Goal: Transaction & Acquisition: Book appointment/travel/reservation

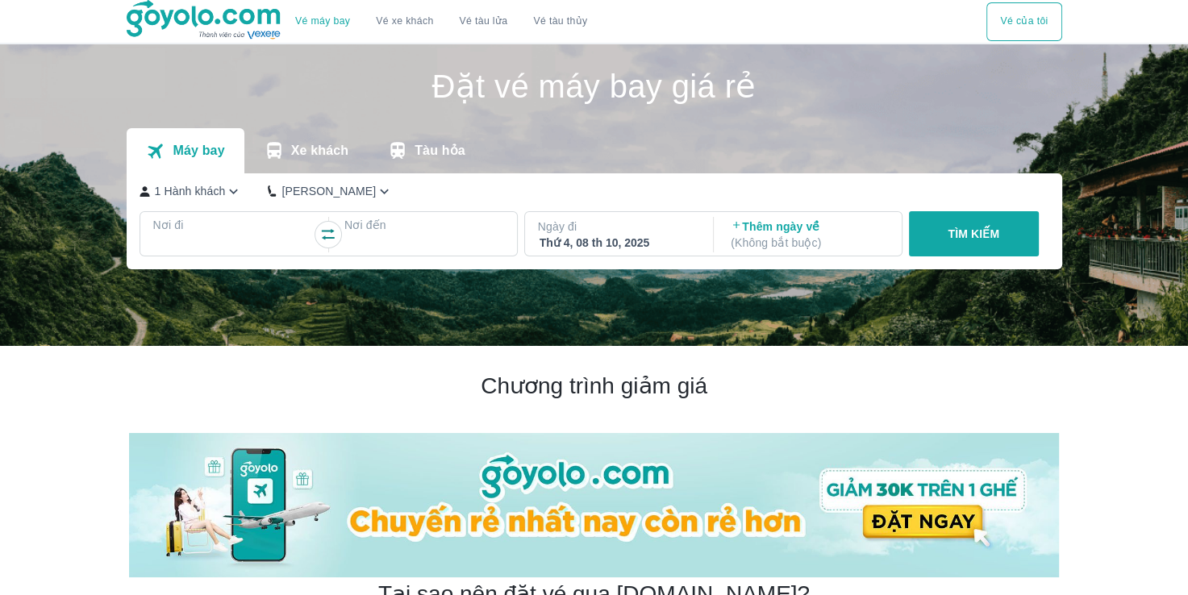
click at [223, 240] on div at bounding box center [233, 244] width 156 height 19
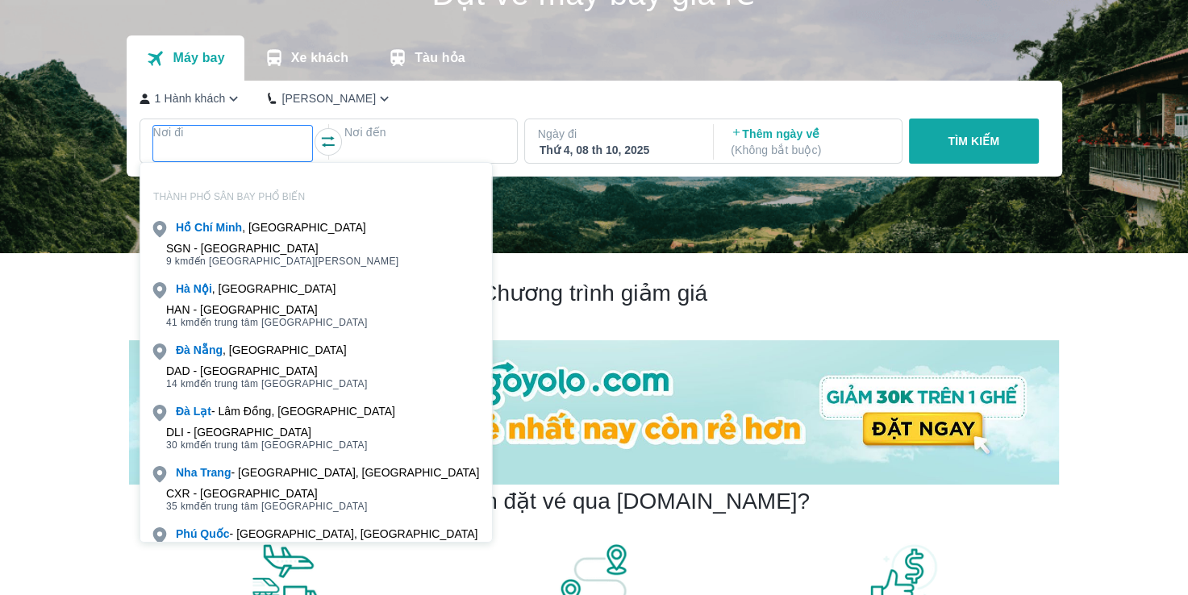
click at [223, 242] on div "SGN - [GEOGRAPHIC_DATA]" at bounding box center [282, 248] width 233 height 13
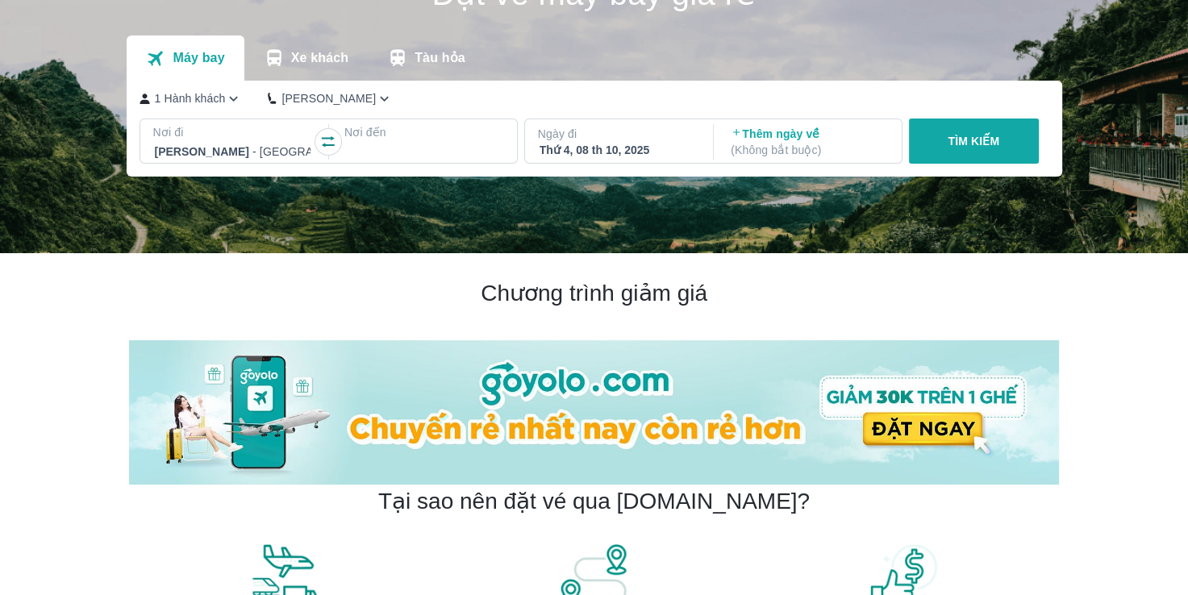
click at [384, 148] on div at bounding box center [424, 151] width 156 height 19
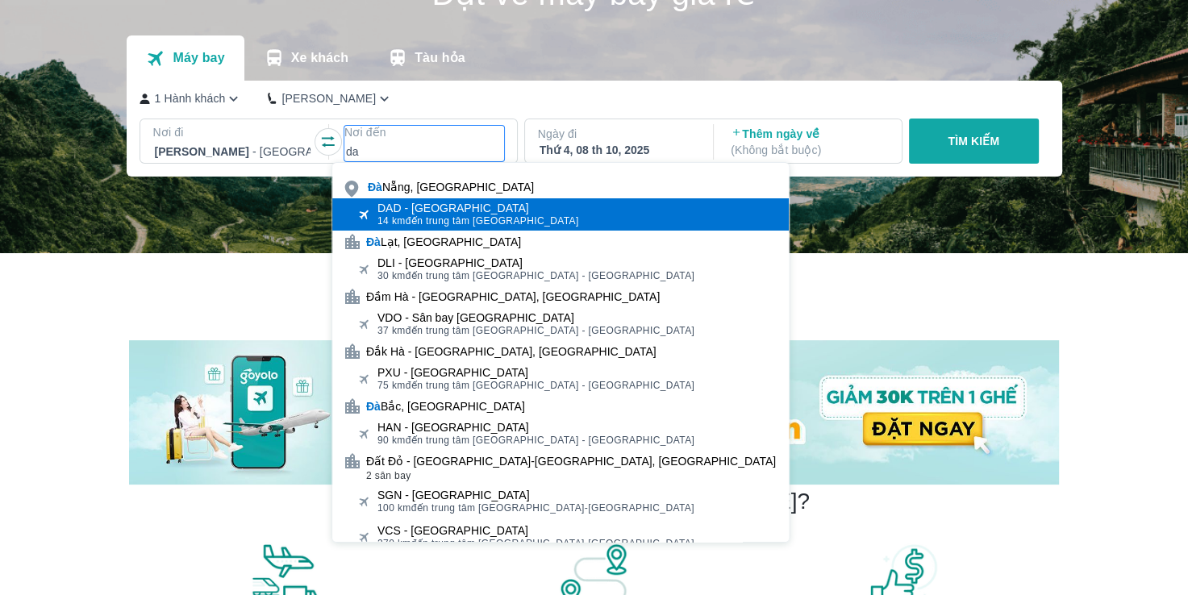
type input "da"
click at [425, 214] on span "14 km đến trung tâm [GEOGRAPHIC_DATA]" at bounding box center [478, 220] width 202 height 13
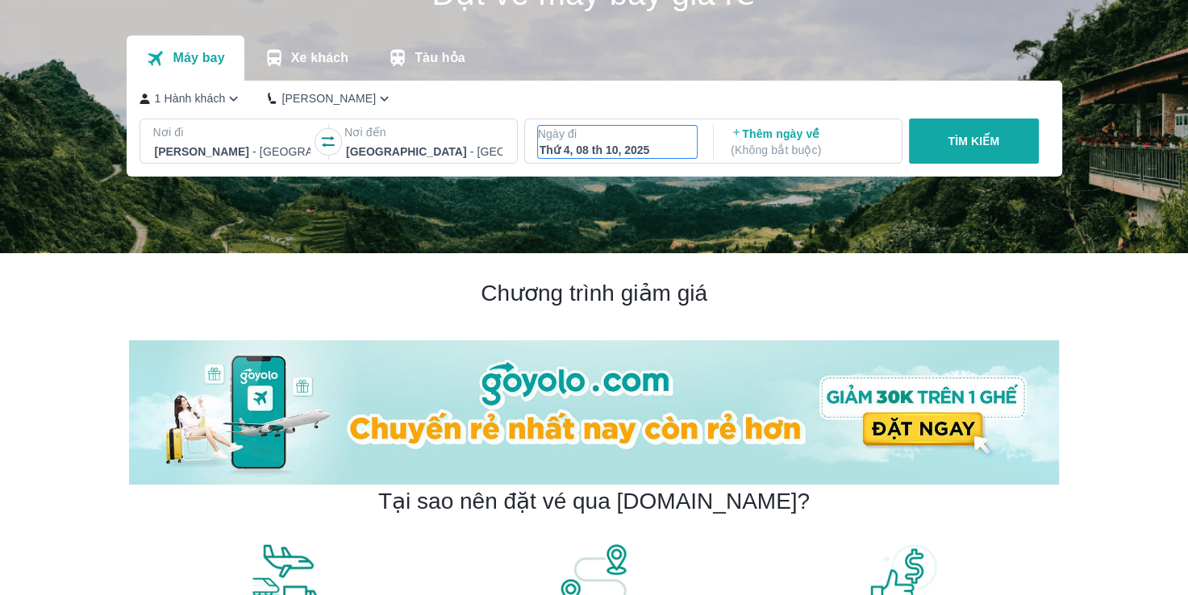
click at [605, 140] on p "Ngày đi" at bounding box center [618, 134] width 160 height 16
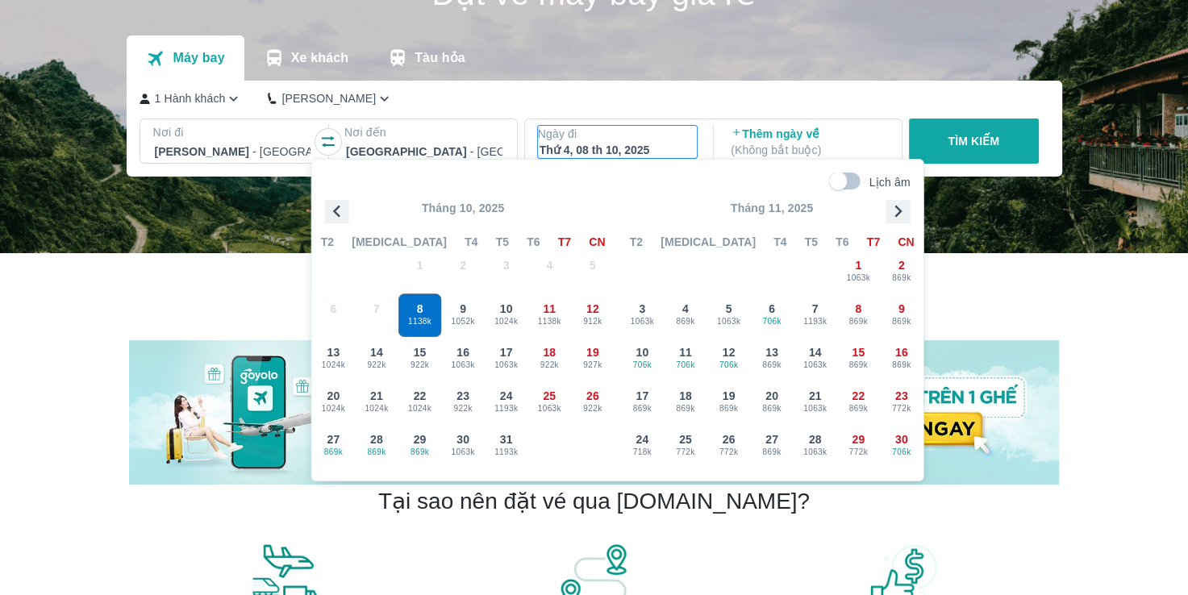
click at [333, 140] on icon "button" at bounding box center [328, 142] width 16 height 16
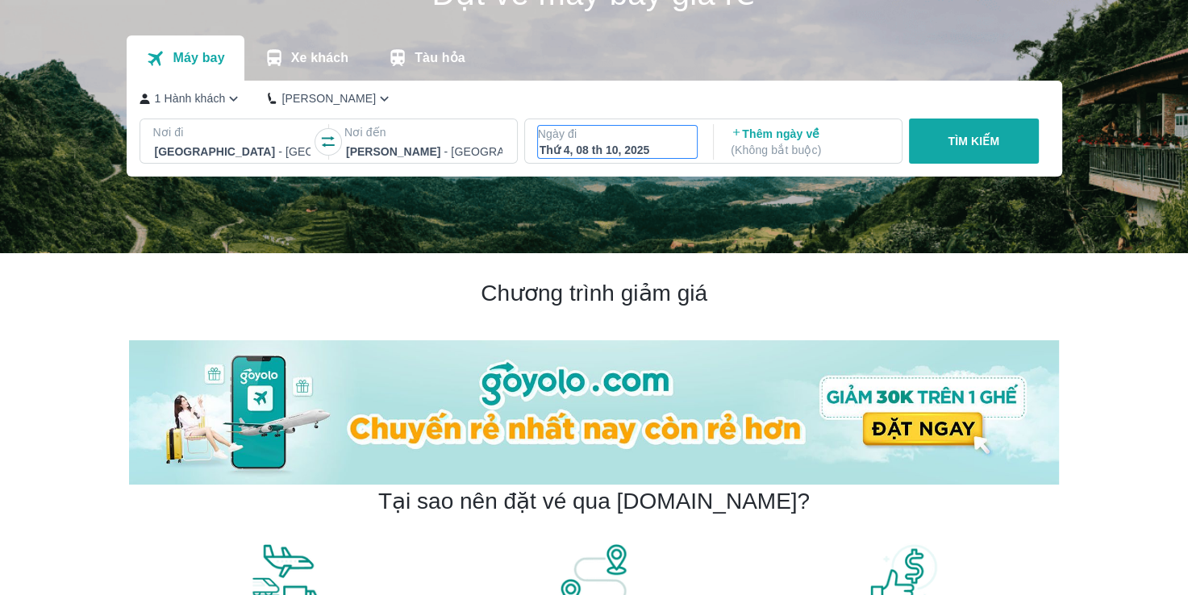
click at [621, 142] on div "Thứ 4, 08 th 10, 2025" at bounding box center [617, 150] width 156 height 16
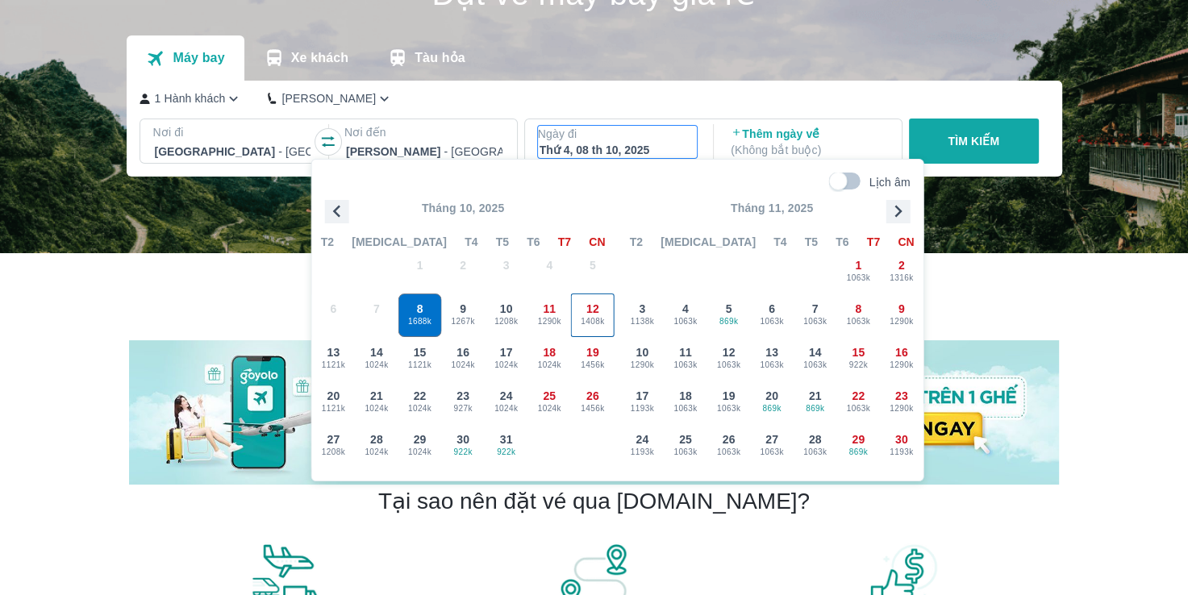
click at [581, 308] on div "12 1408k" at bounding box center [593, 315] width 42 height 42
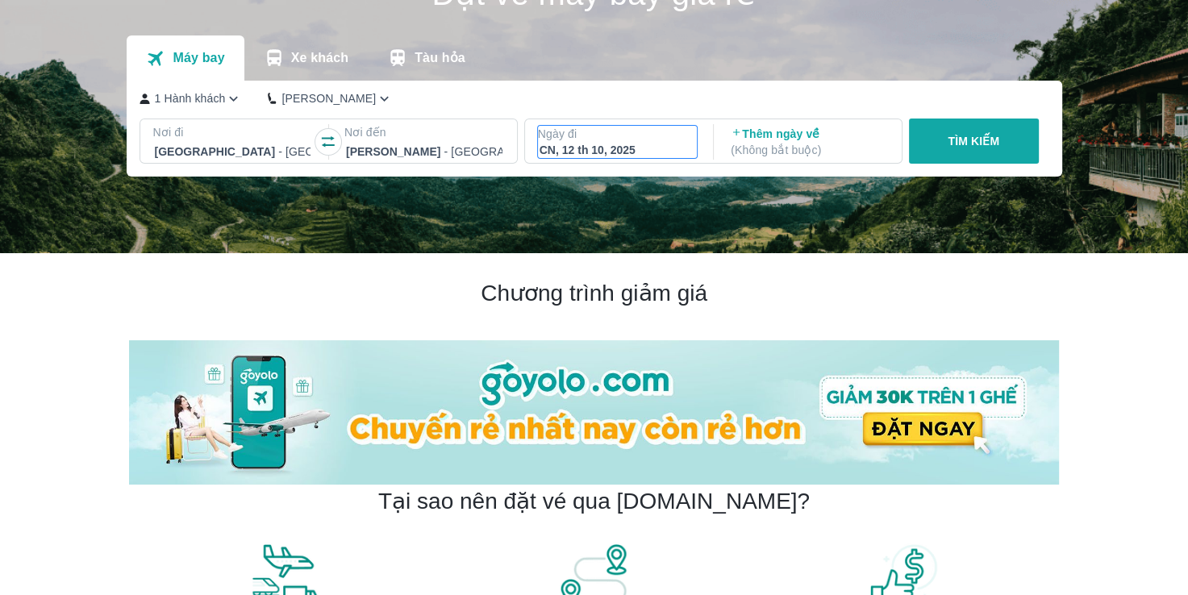
click at [668, 139] on p "Ngày đi" at bounding box center [618, 134] width 160 height 16
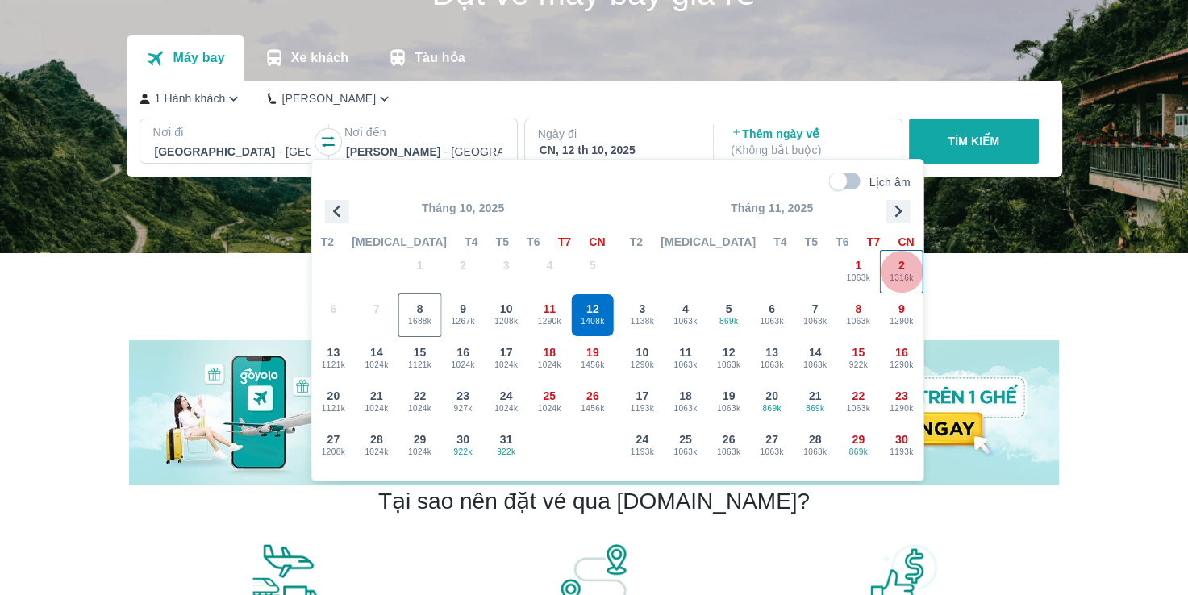
click at [893, 269] on div "2 1316k" at bounding box center [902, 272] width 42 height 42
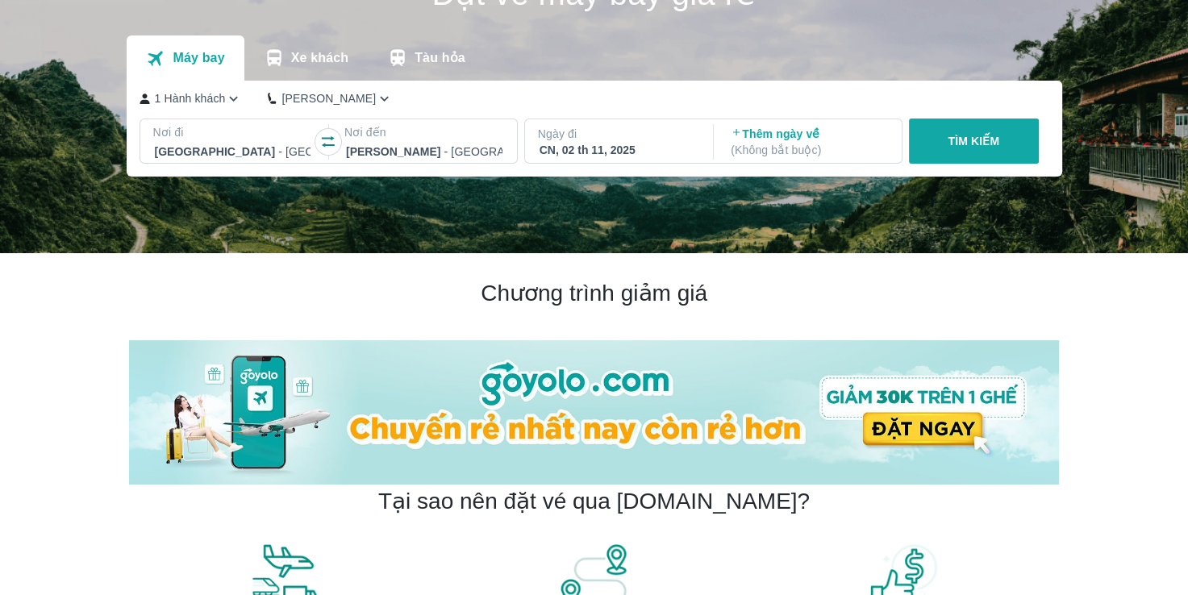
click at [950, 145] on p "TÌM KIẾM" at bounding box center [973, 141] width 52 height 16
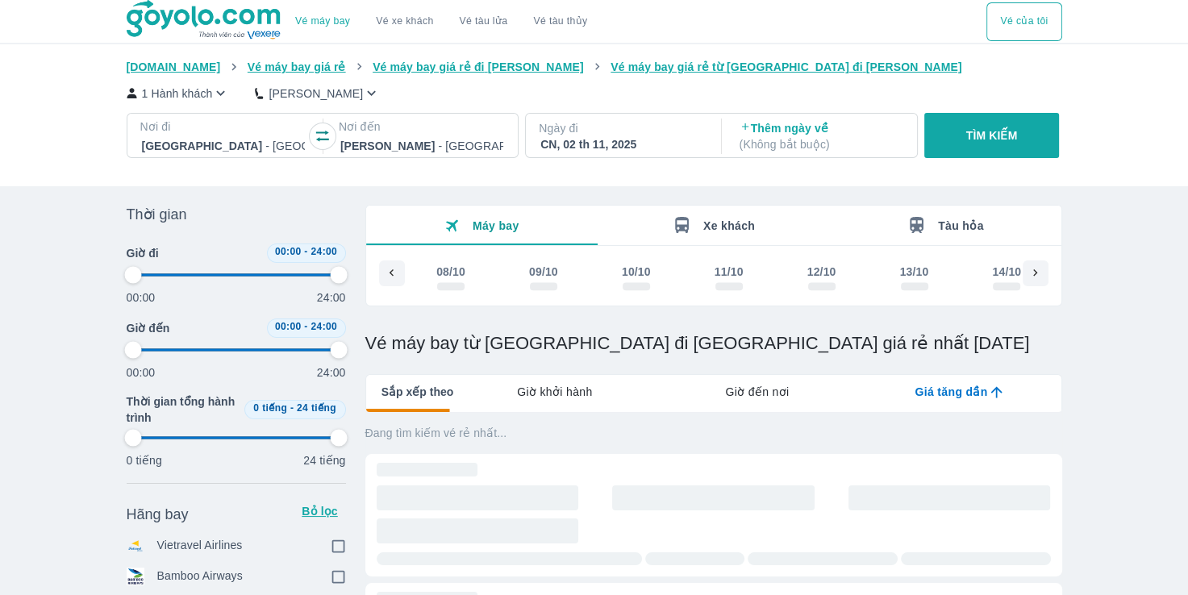
scroll to position [0, 1942]
type input "97.9166666666667"
checkbox input "true"
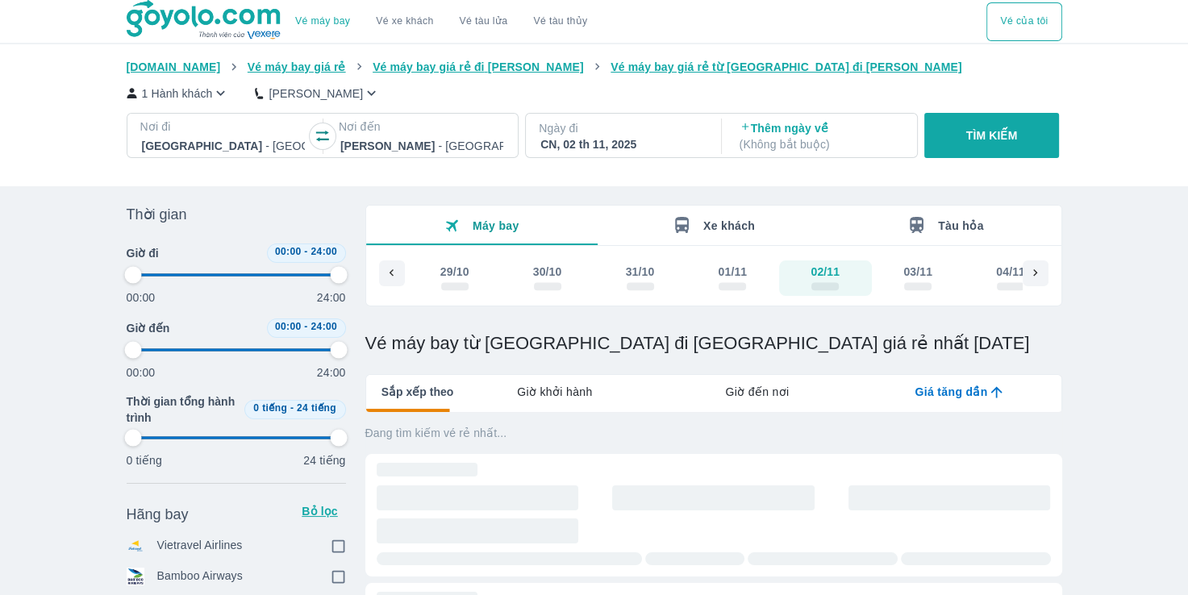
checkbox input "true"
type input "97.9166666666667"
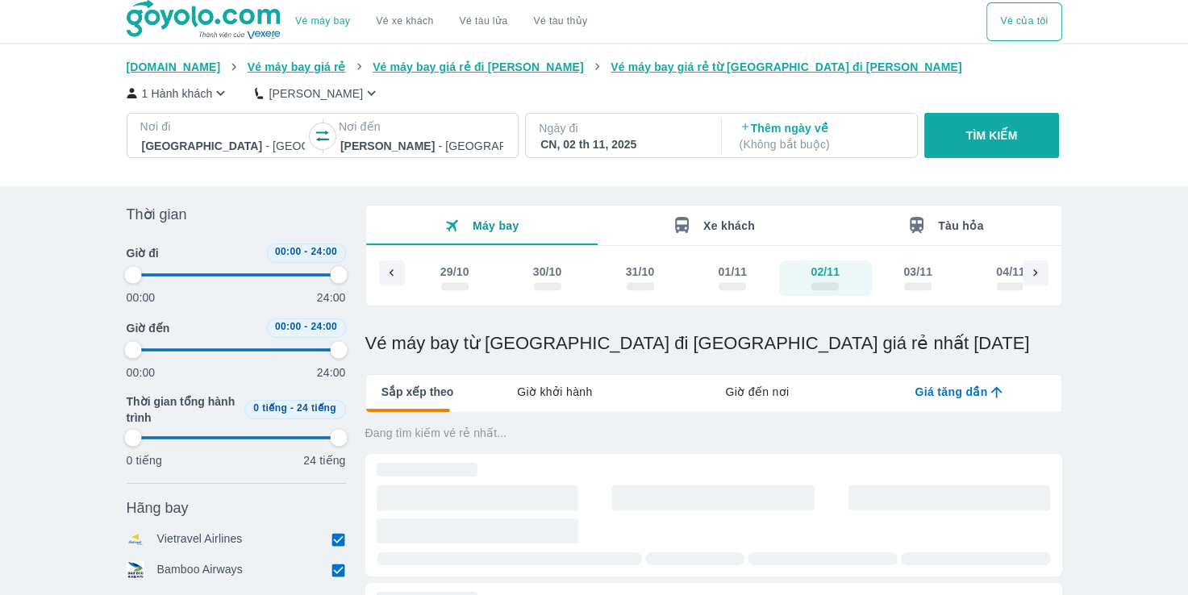
type input "97.9166666666667"
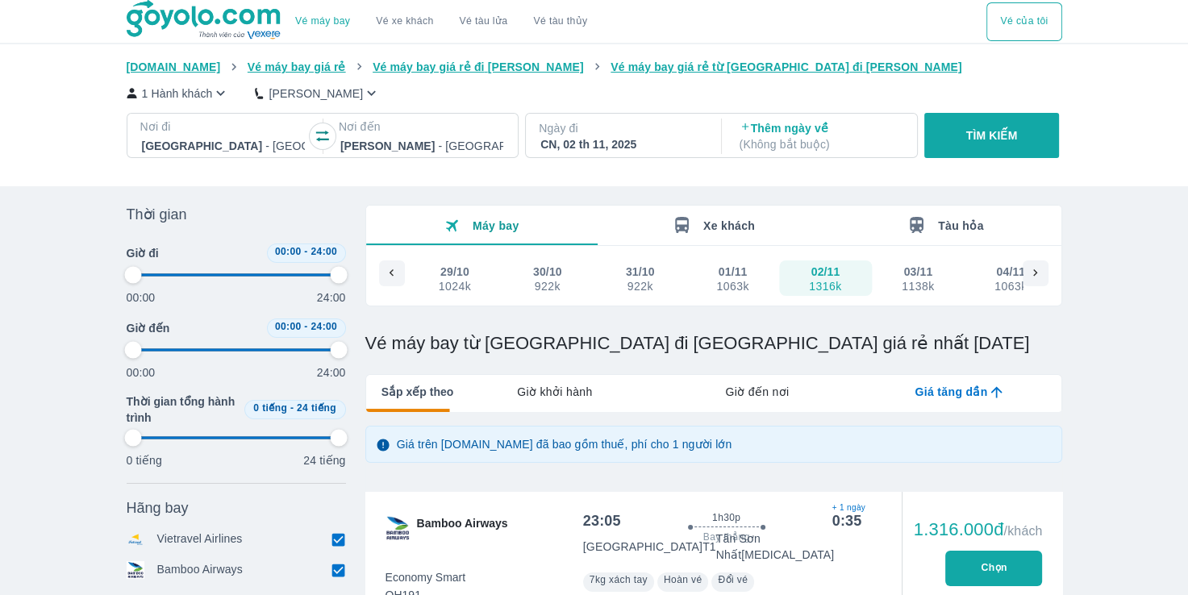
type input "97.9166666666667"
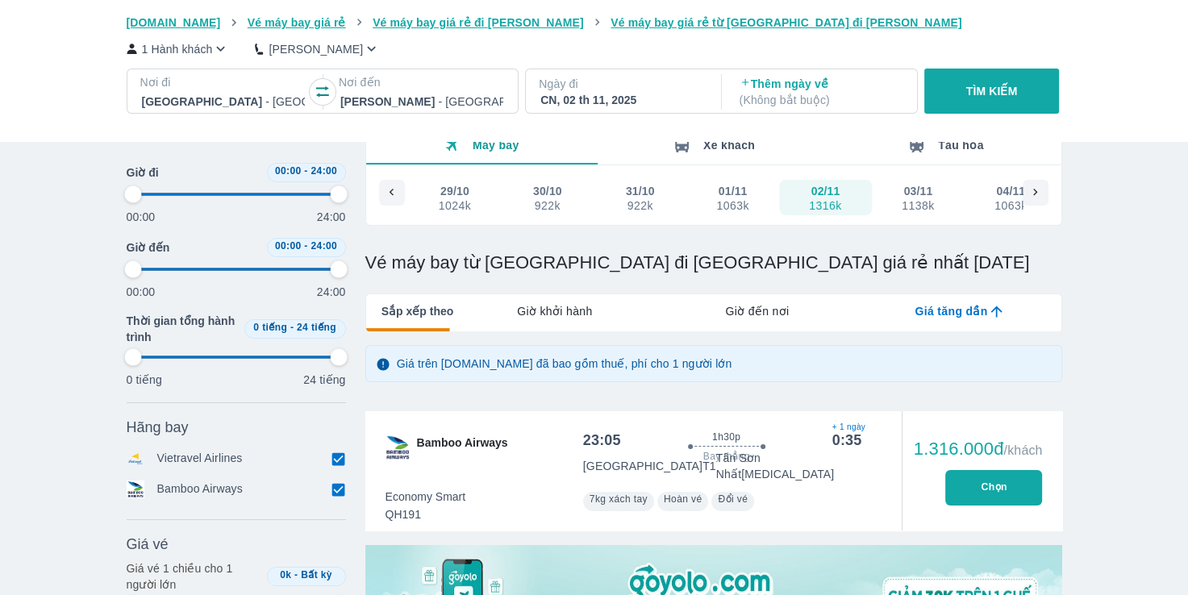
type input "97.9166666666667"
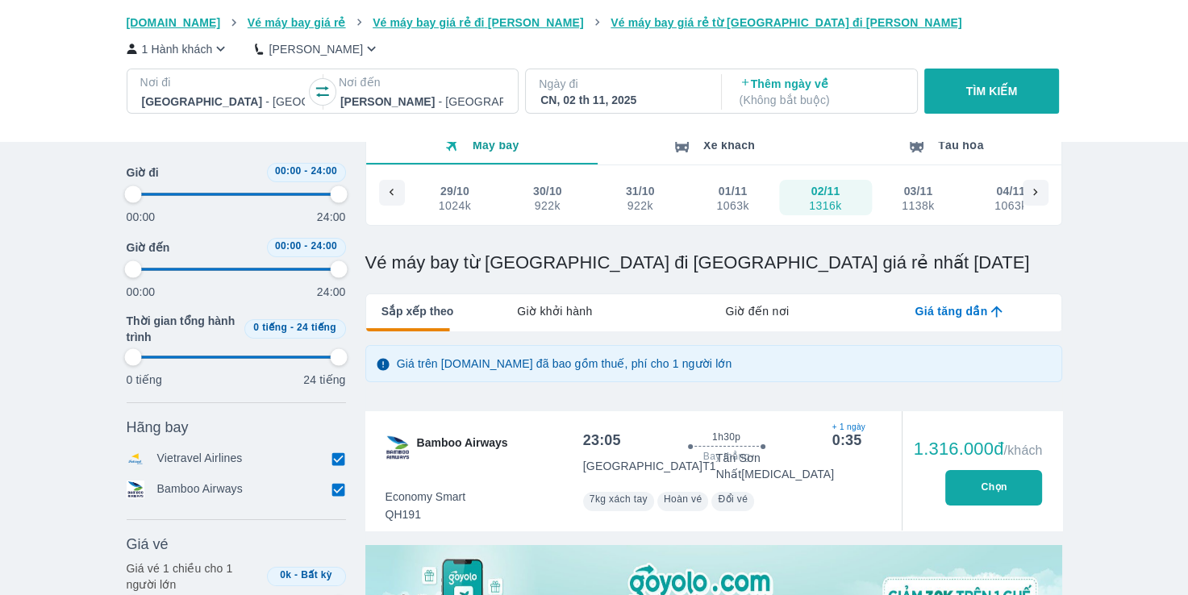
type input "97.9166666666667"
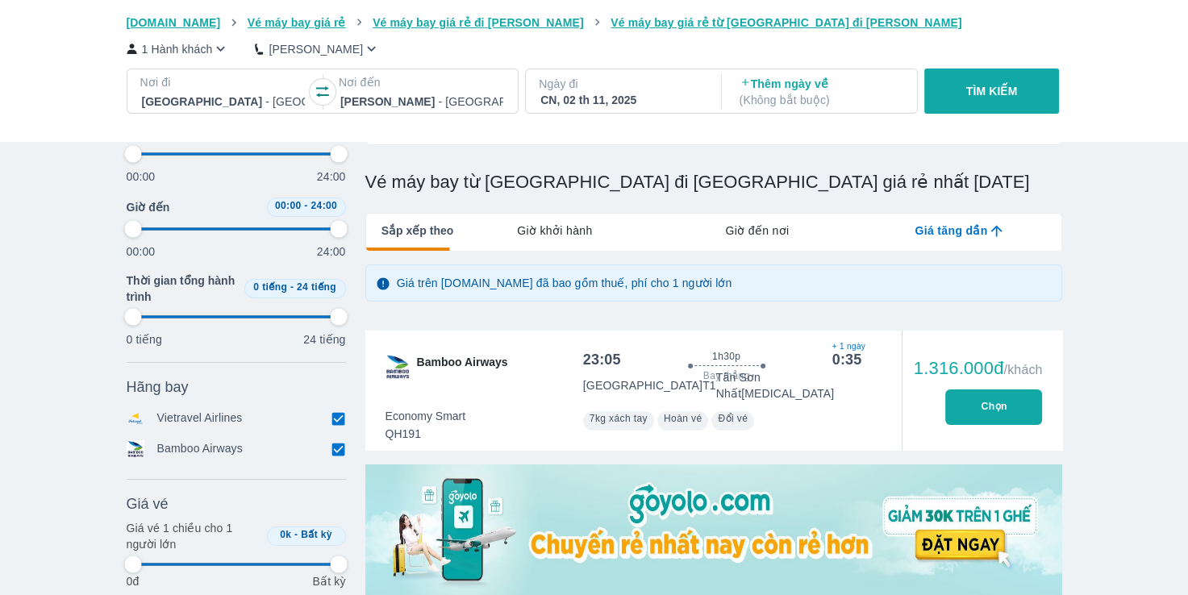
scroll to position [242, 0]
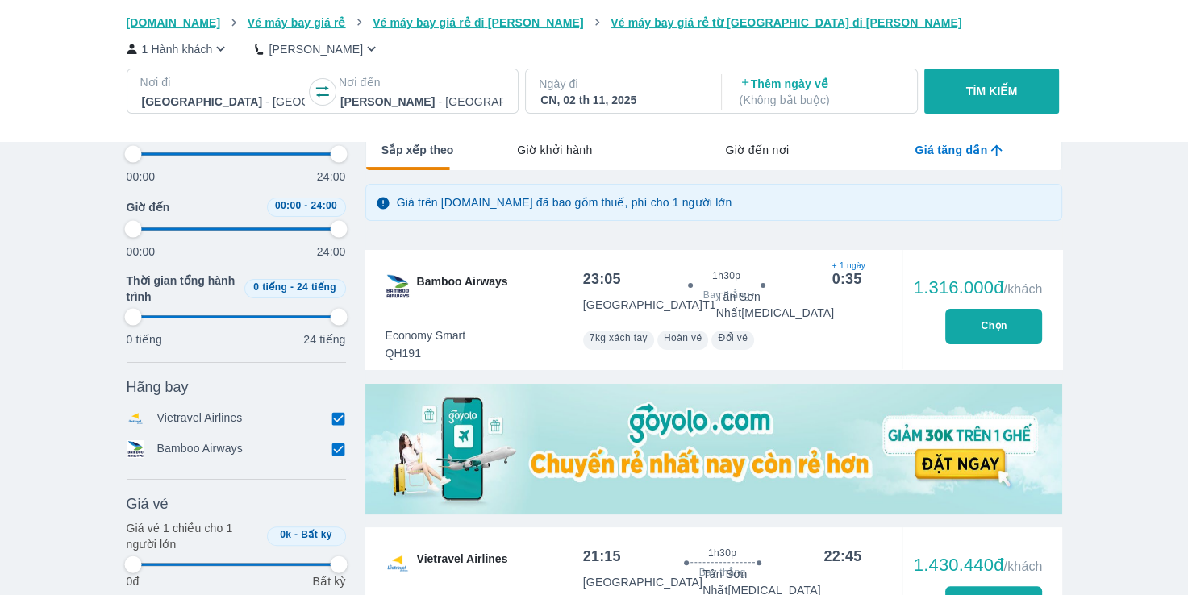
type input "97.9166666666667"
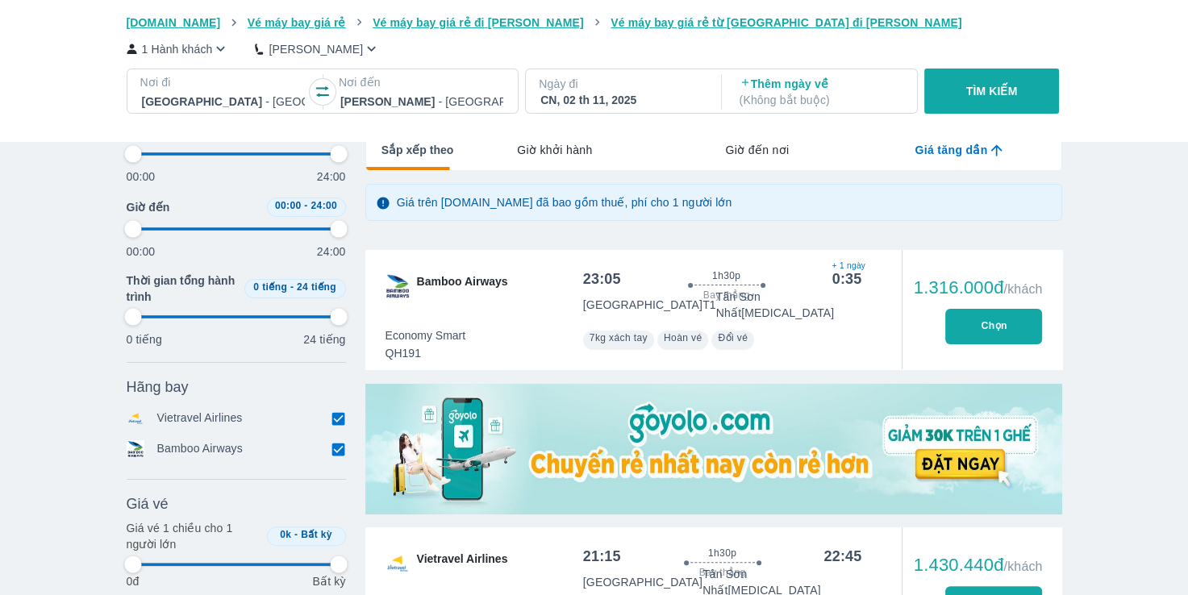
type input "97.9166666666667"
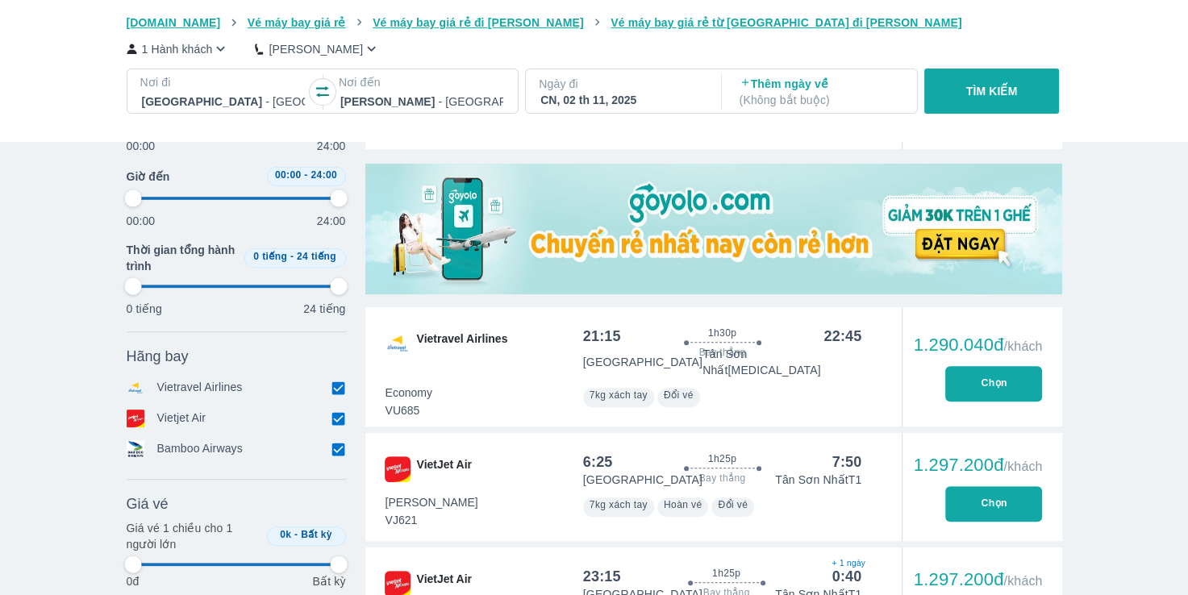
scroll to position [645, 0]
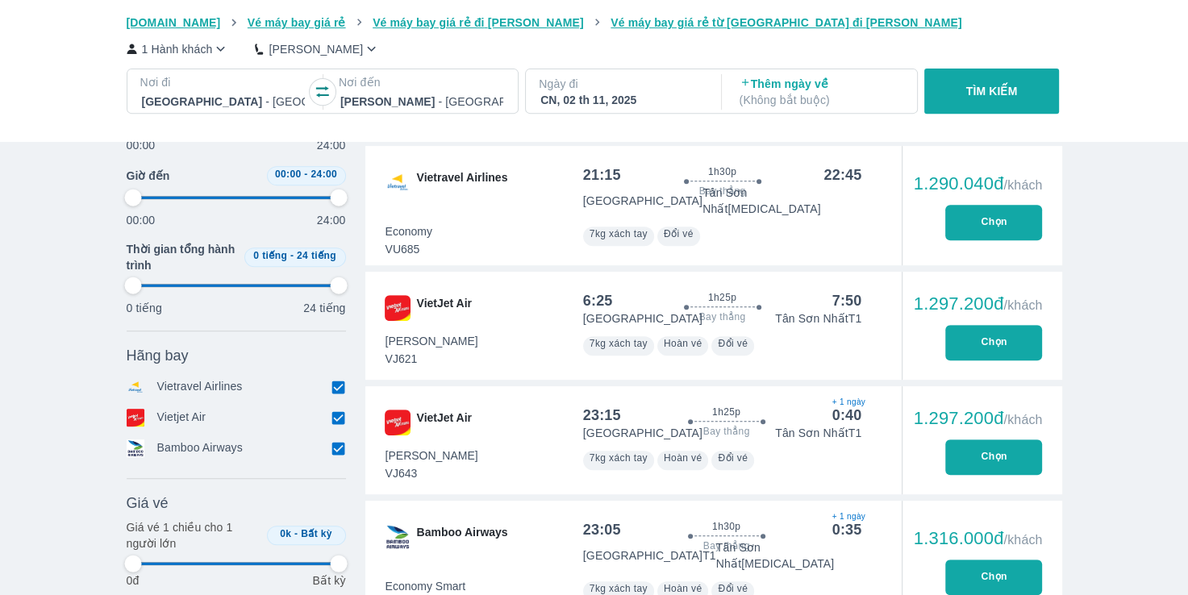
type input "97.9166666666667"
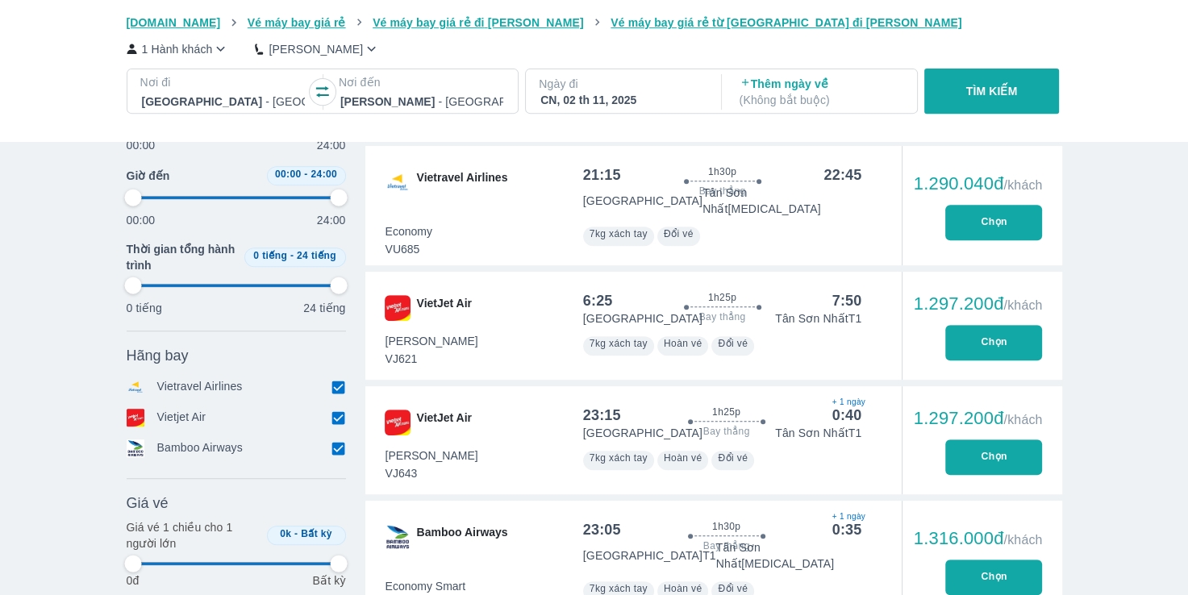
type input "97.9166666666667"
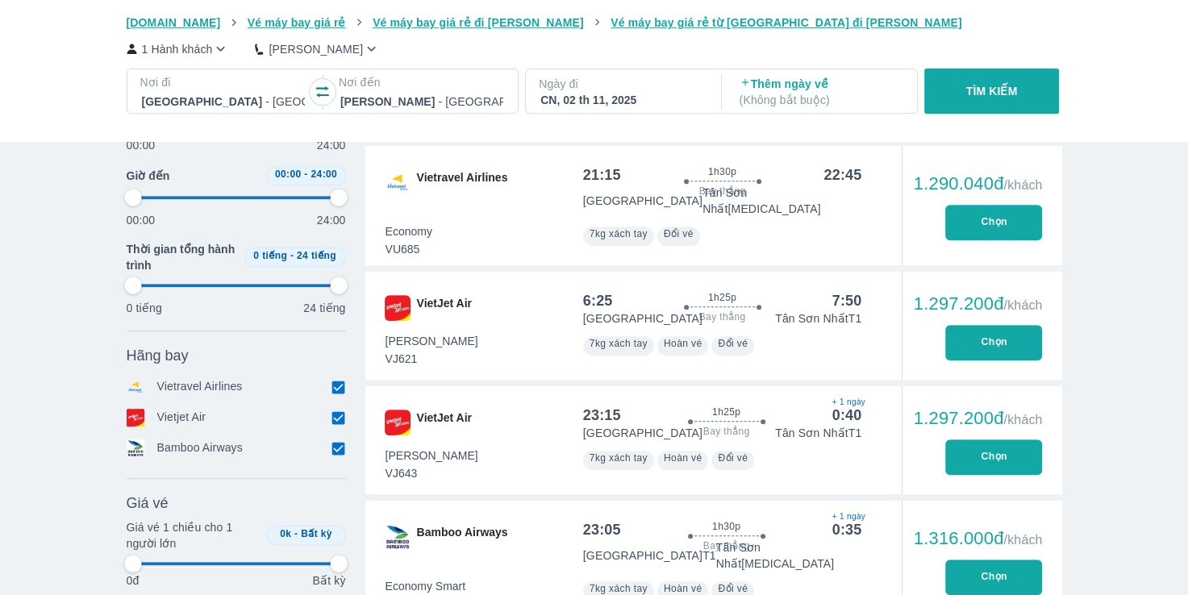
type input "97.9166666666667"
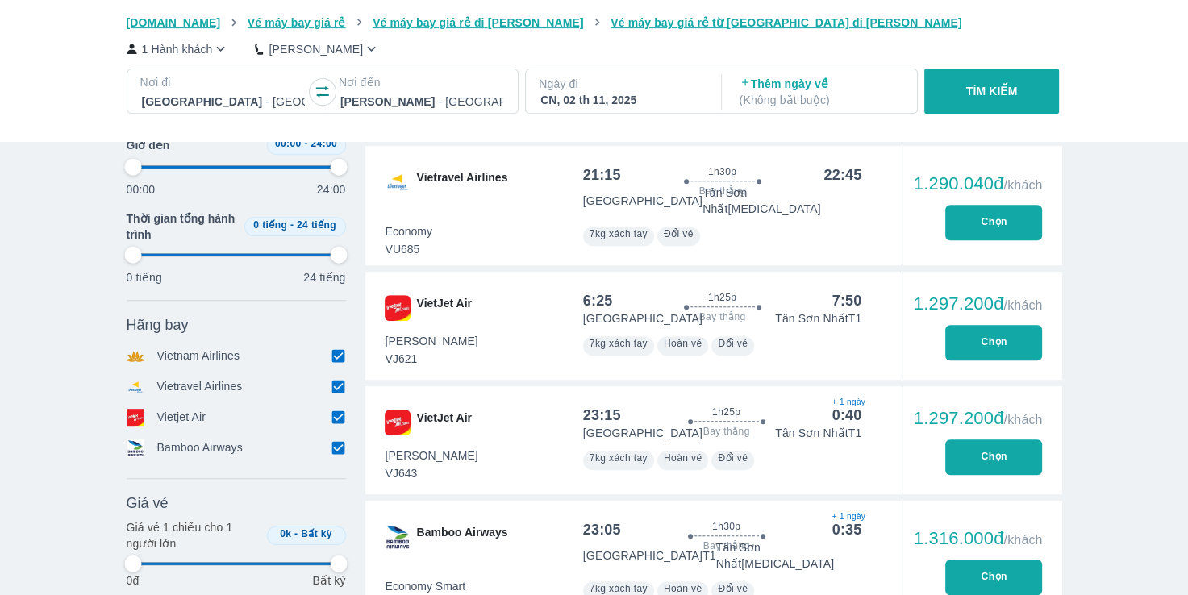
type input "97.9166666666667"
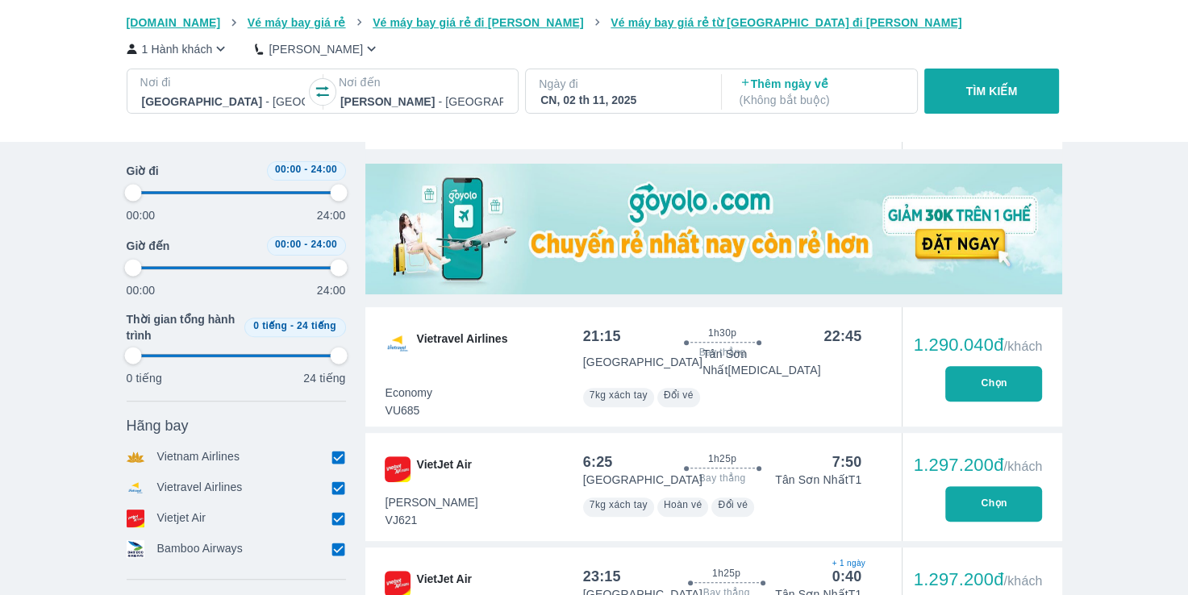
type input "97.9166666666667"
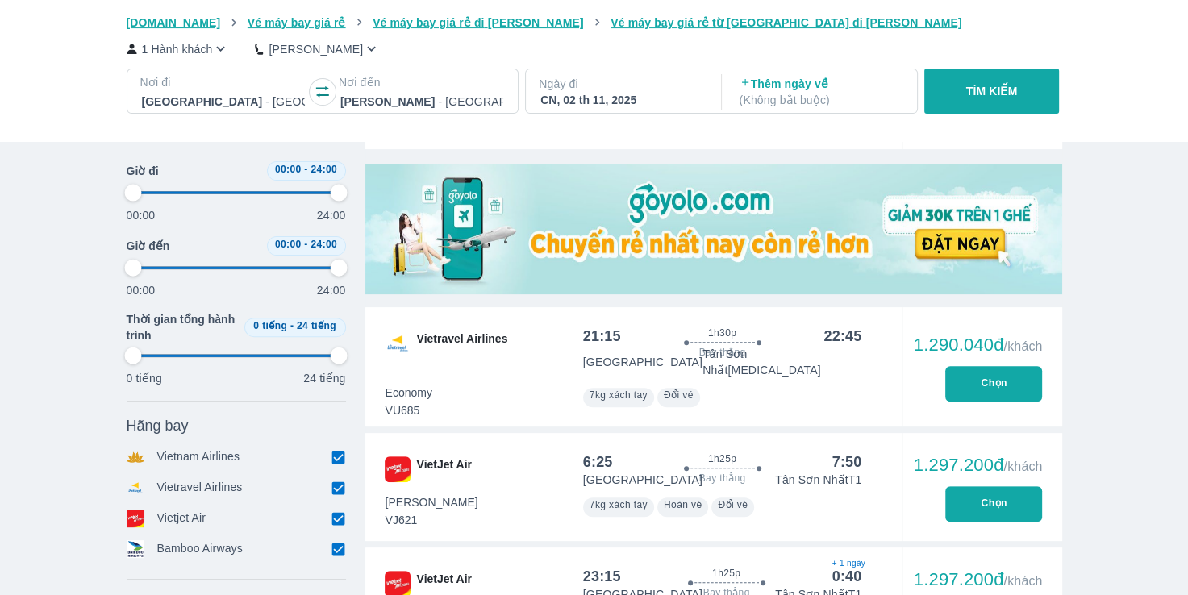
type input "97.9166666666667"
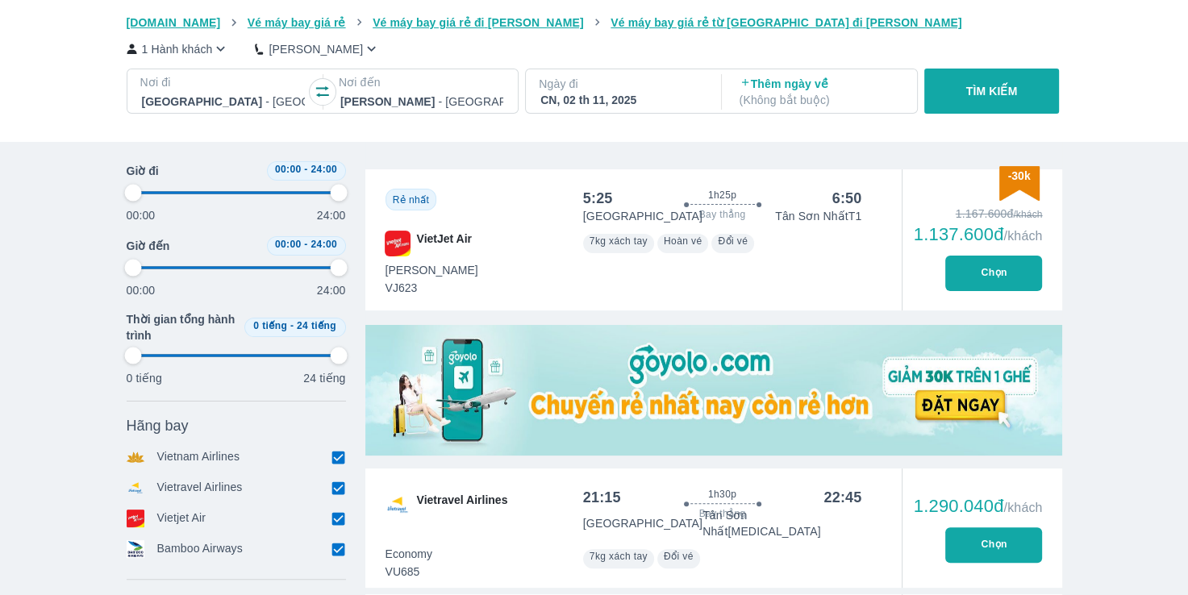
scroll to position [161, 0]
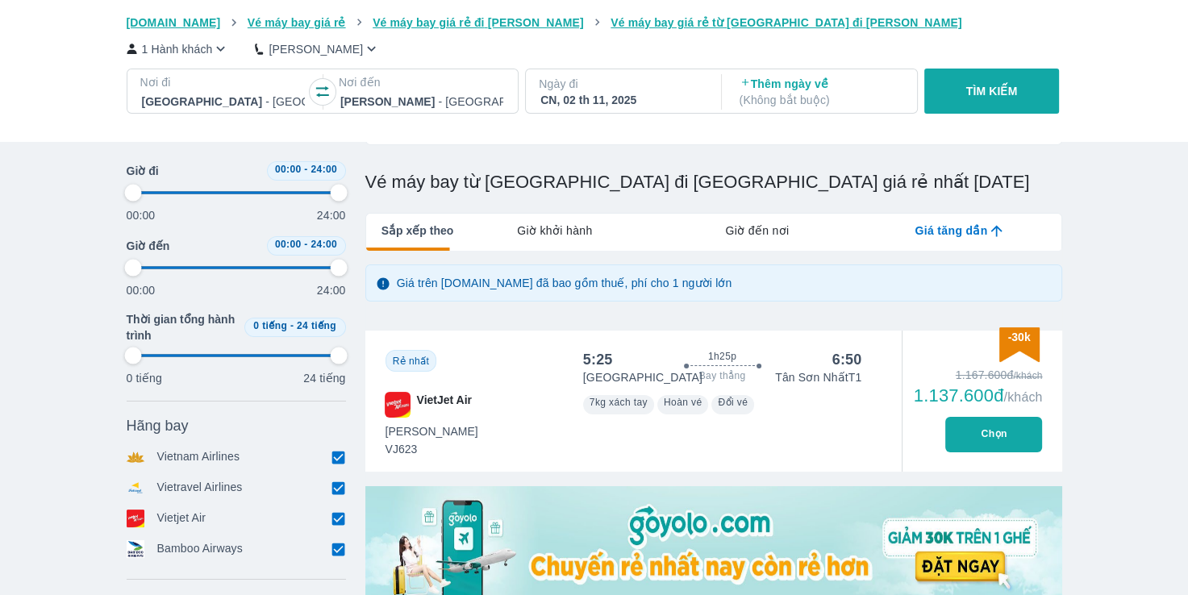
type input "97.9166666666667"
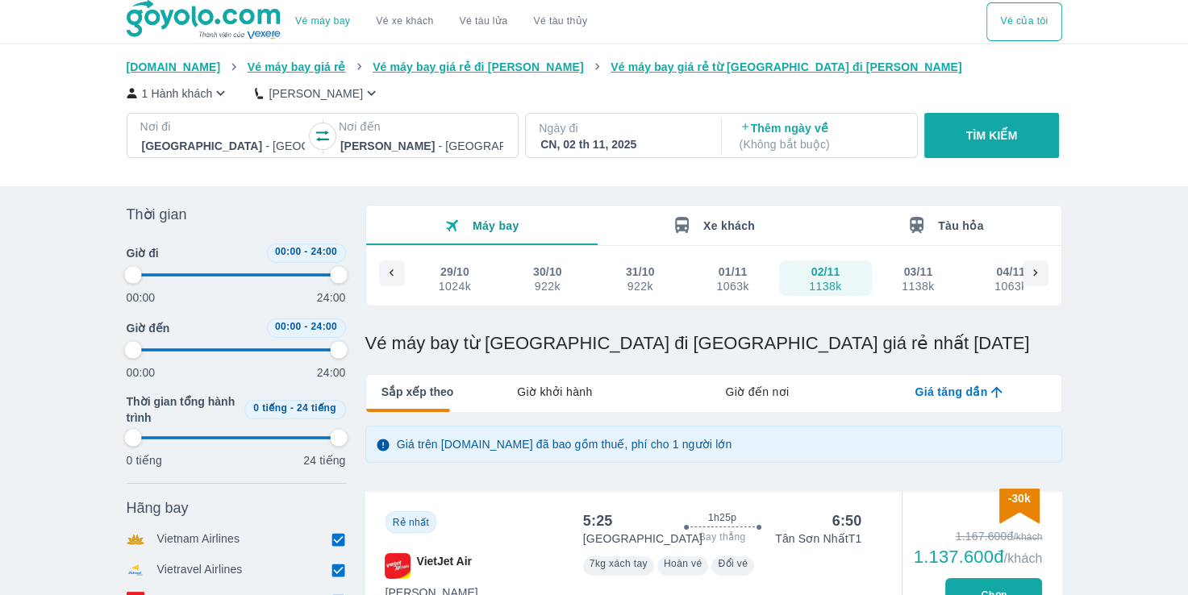
type input "97.9166666666667"
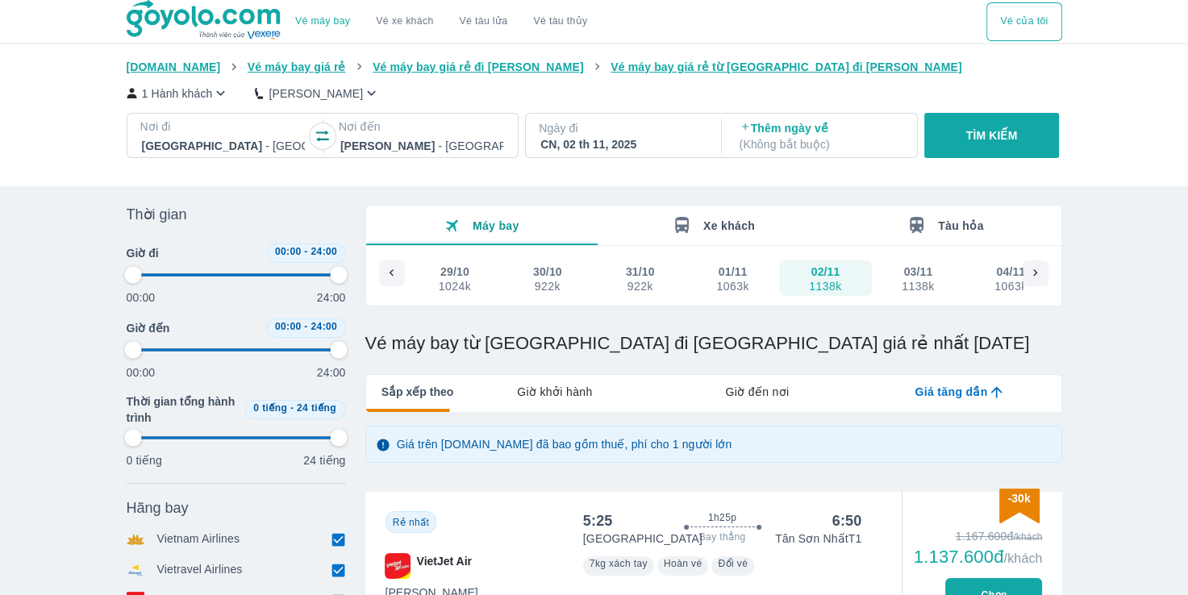
type input "97.9166666666667"
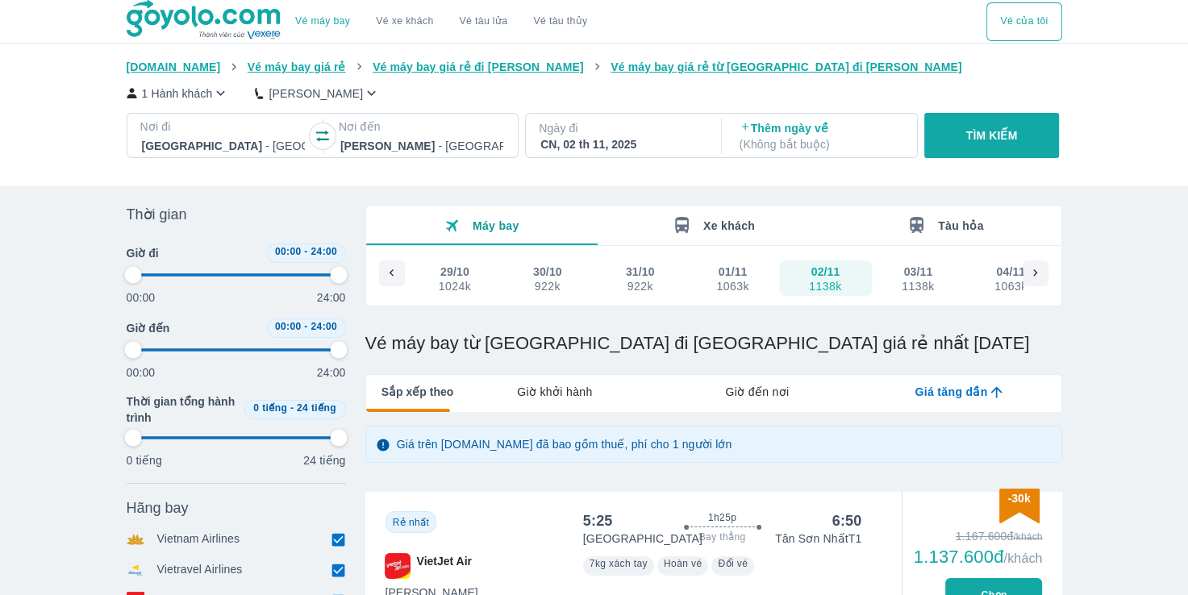
type input "97.9166666666667"
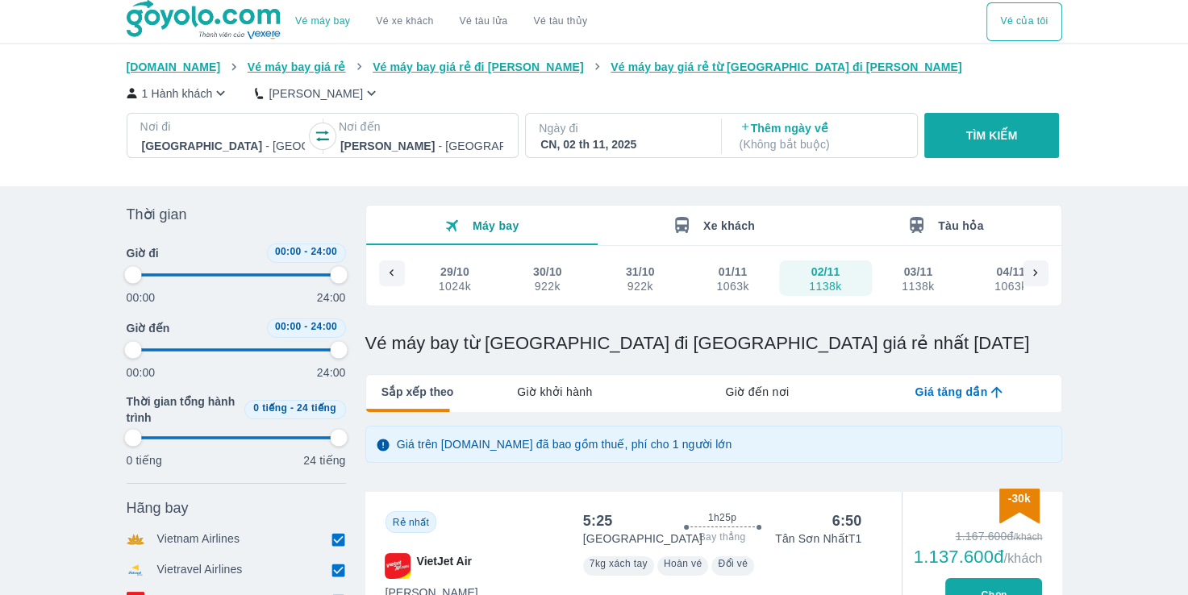
type input "97.9166666666667"
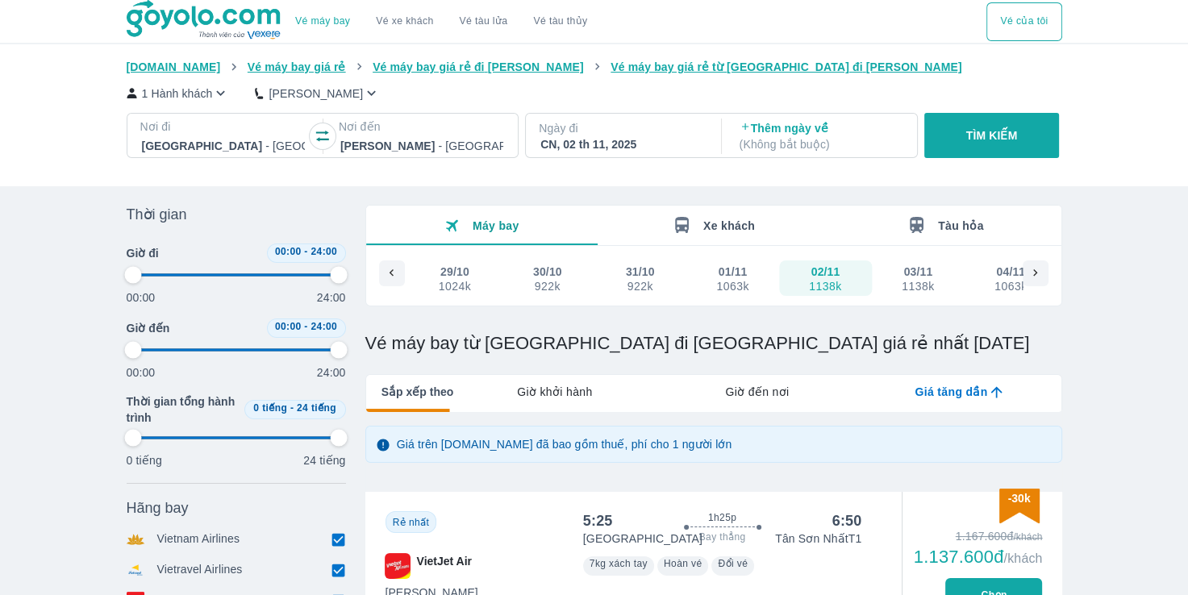
type input "97.9166666666667"
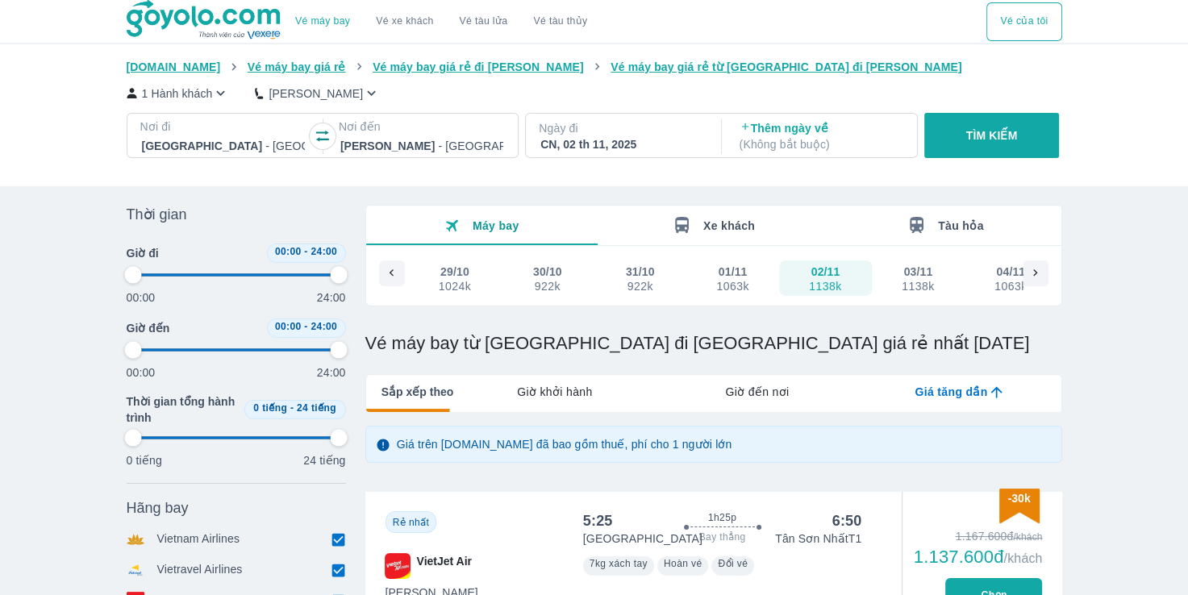
type input "97.9166666666667"
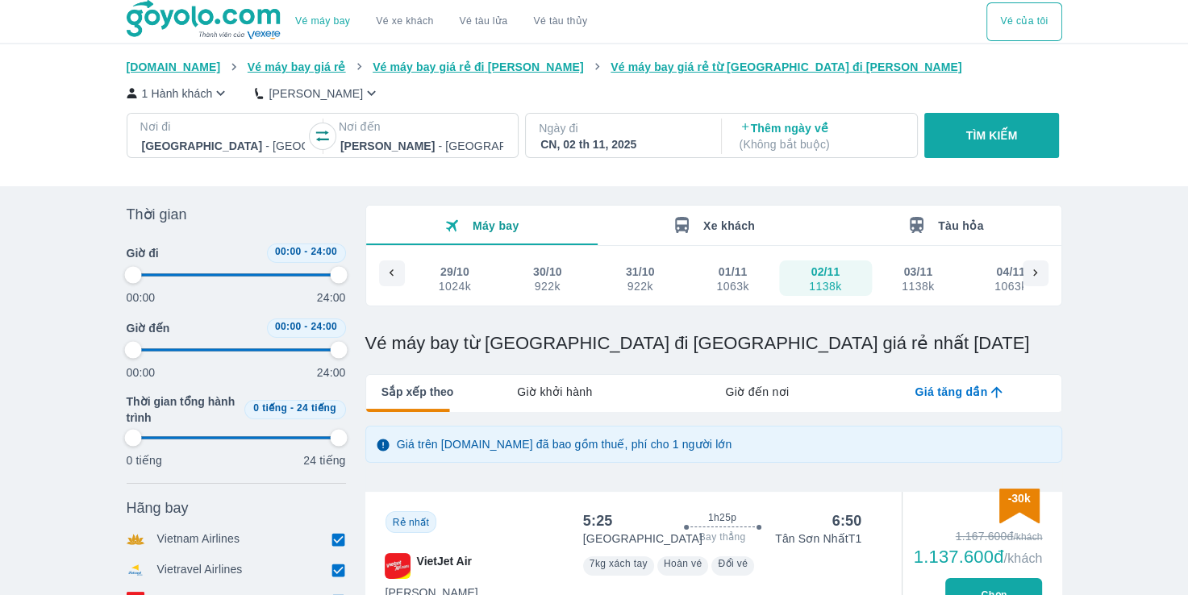
type input "97.9166666666667"
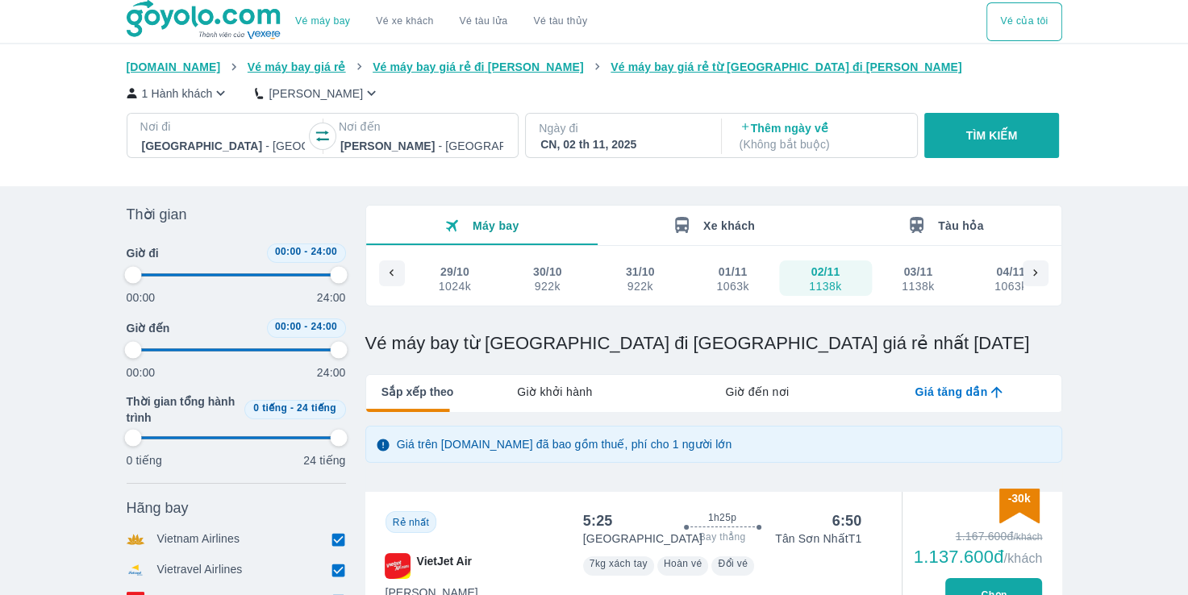
type input "97.9166666666667"
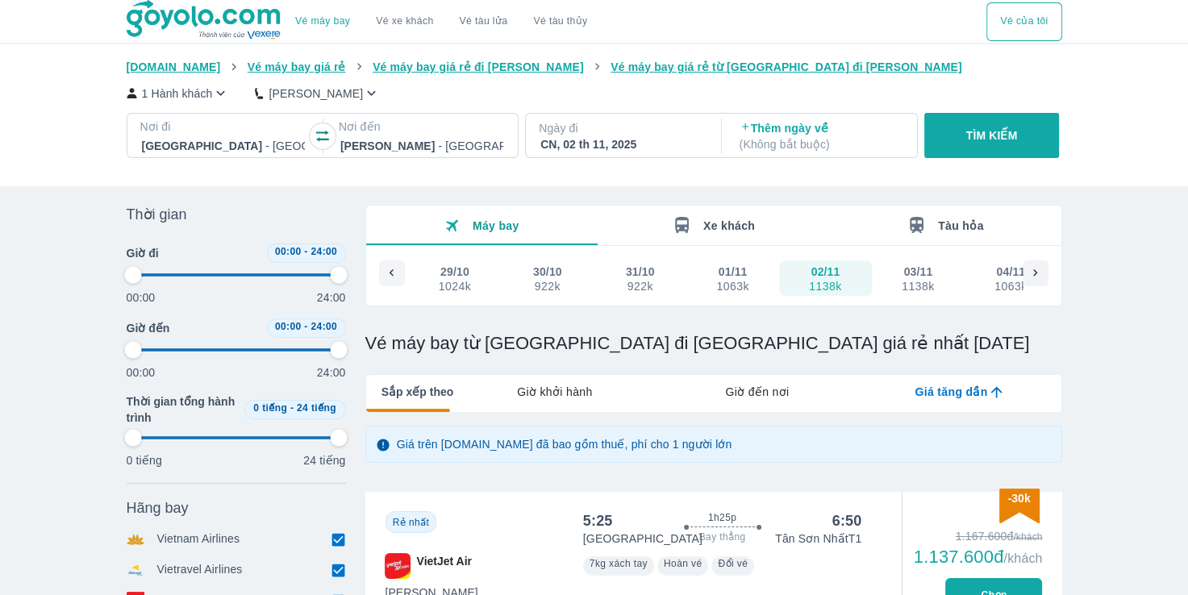
type input "97.9166666666667"
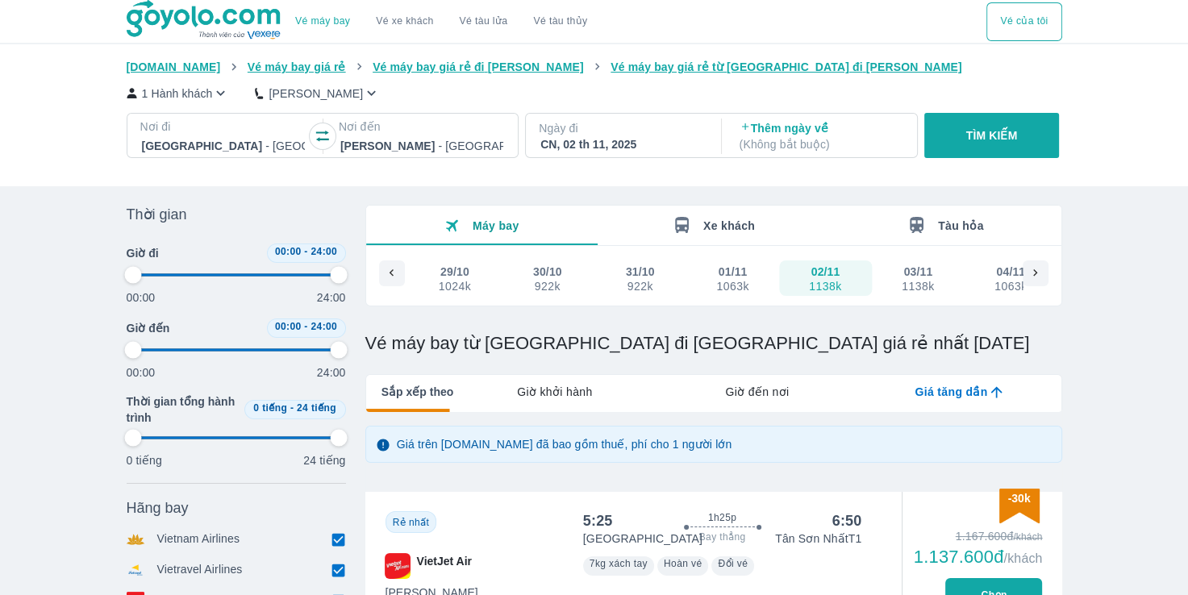
type input "97.9166666666667"
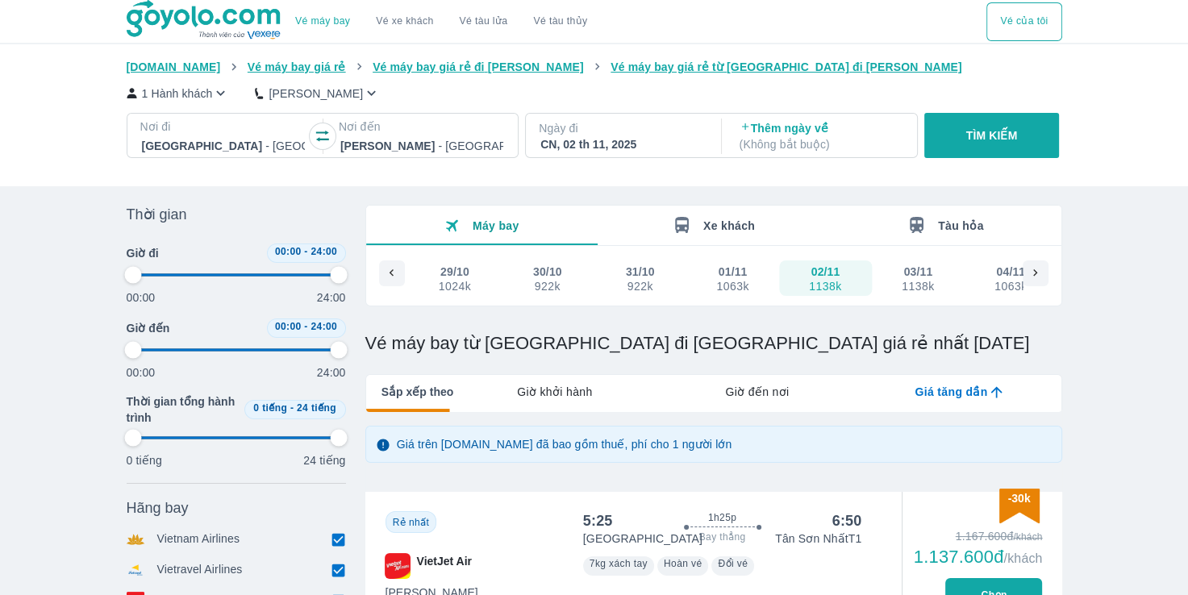
type input "97.9166666666667"
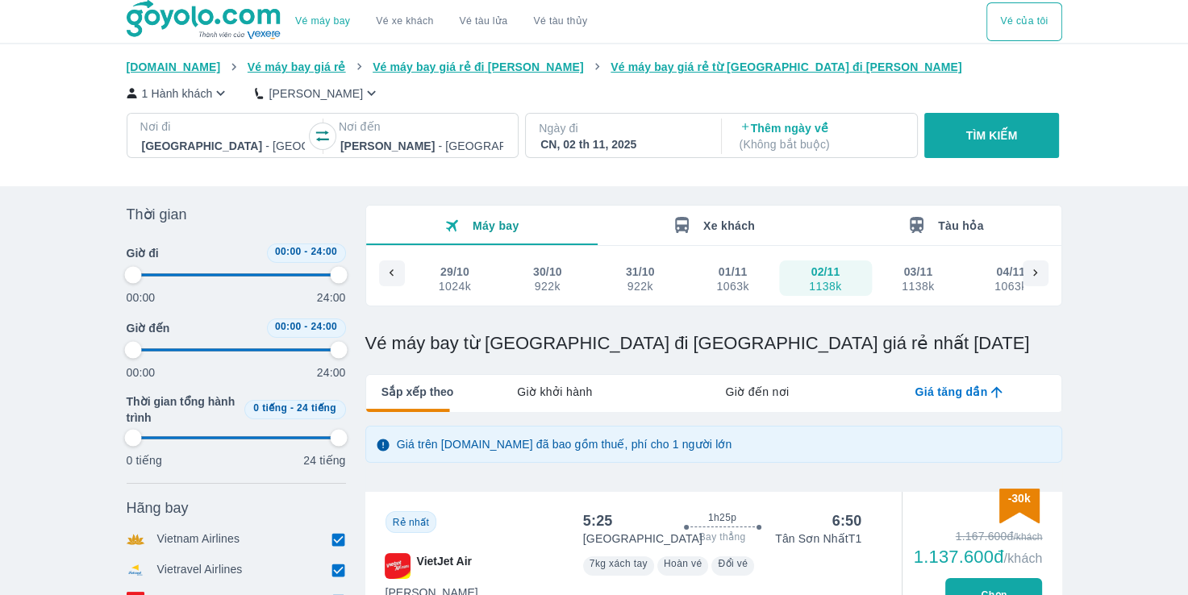
type input "97.9166666666667"
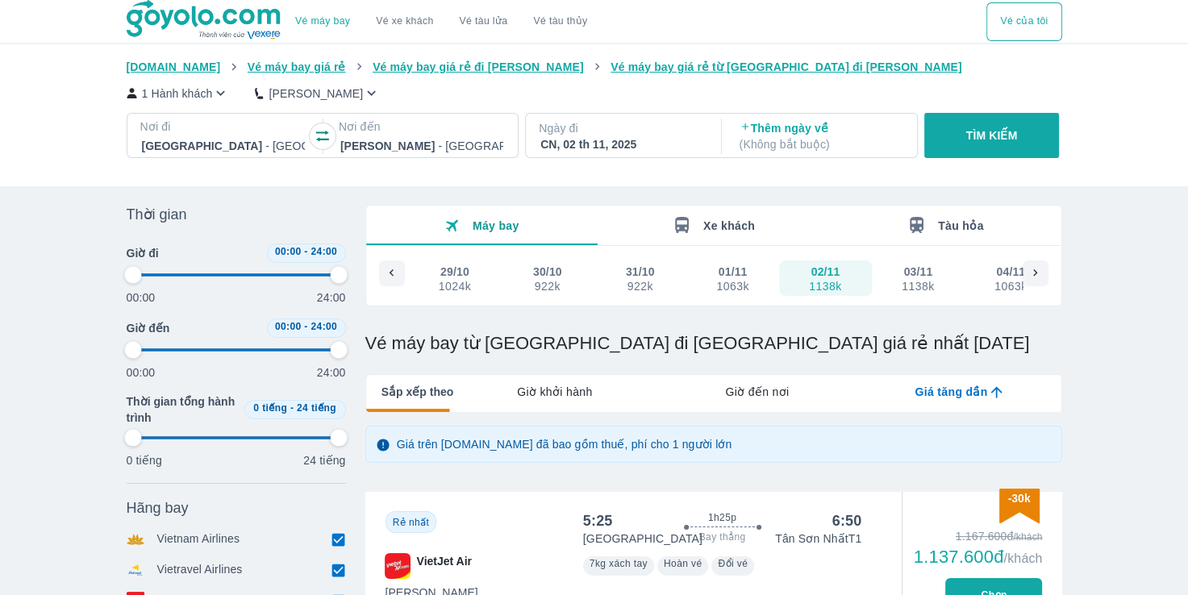
type input "97.9166666666667"
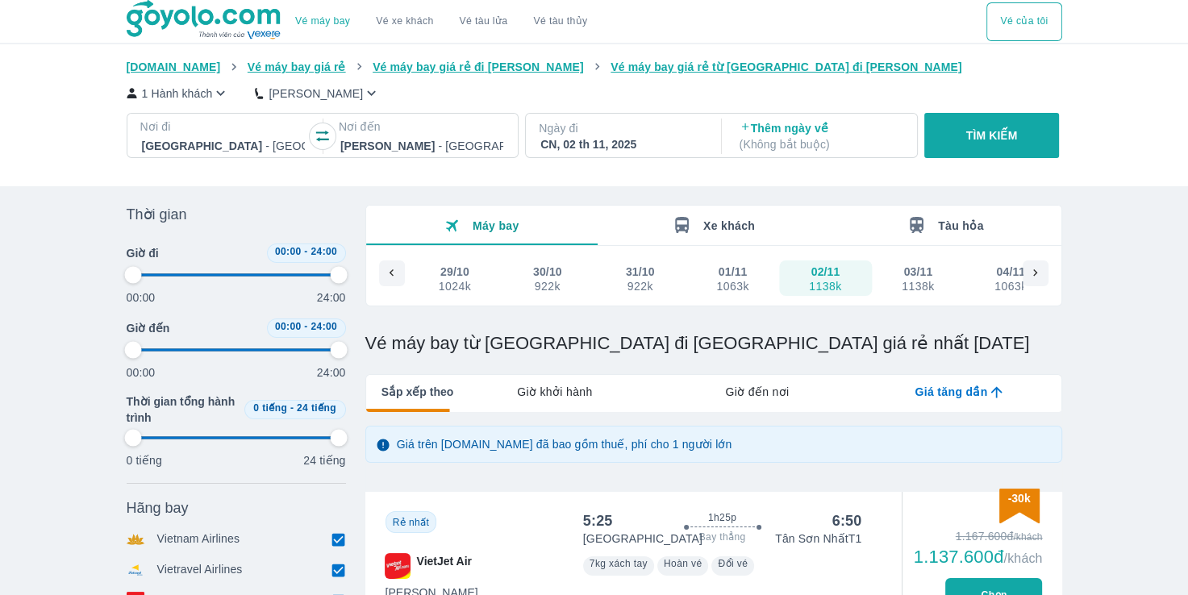
type input "97.9166666666667"
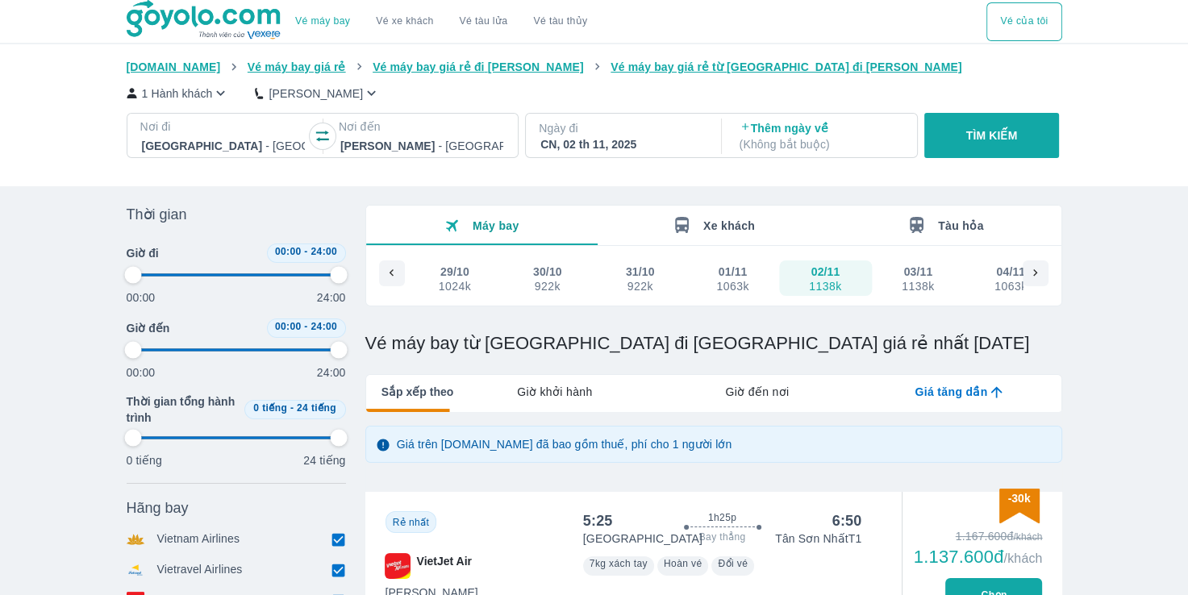
type input "97.9166666666667"
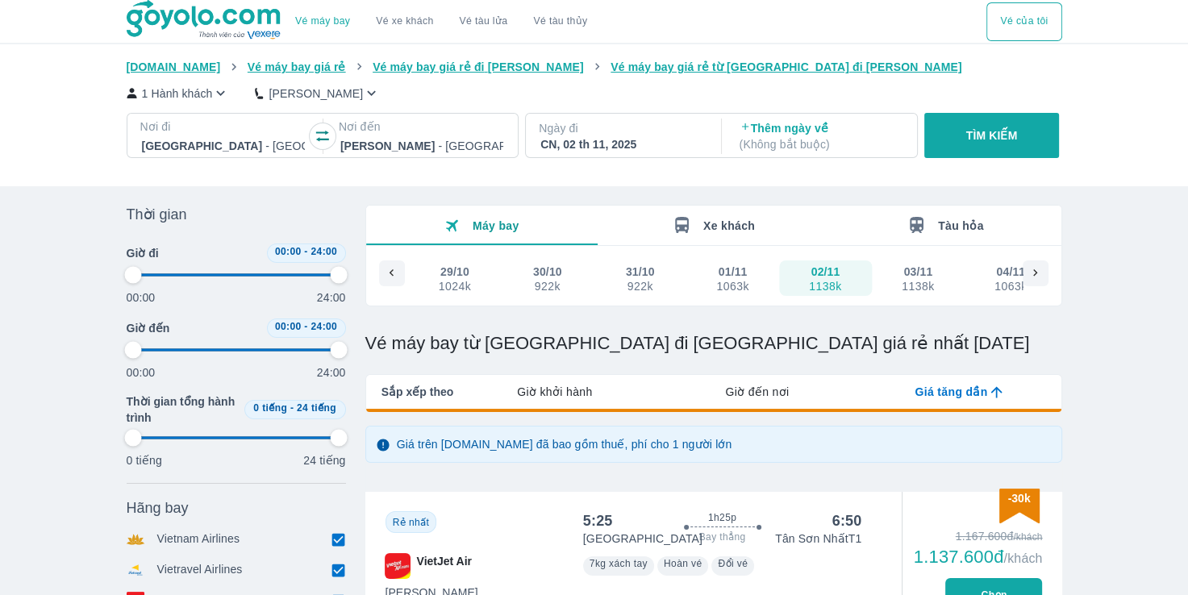
type input "97.9166666666667"
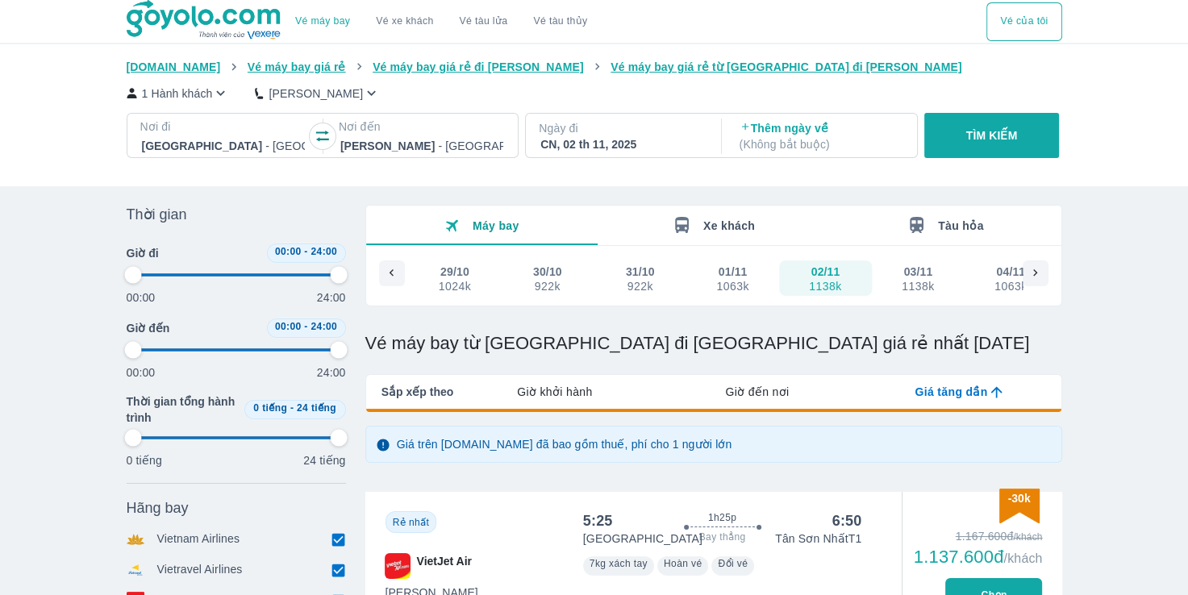
type input "97.9166666666667"
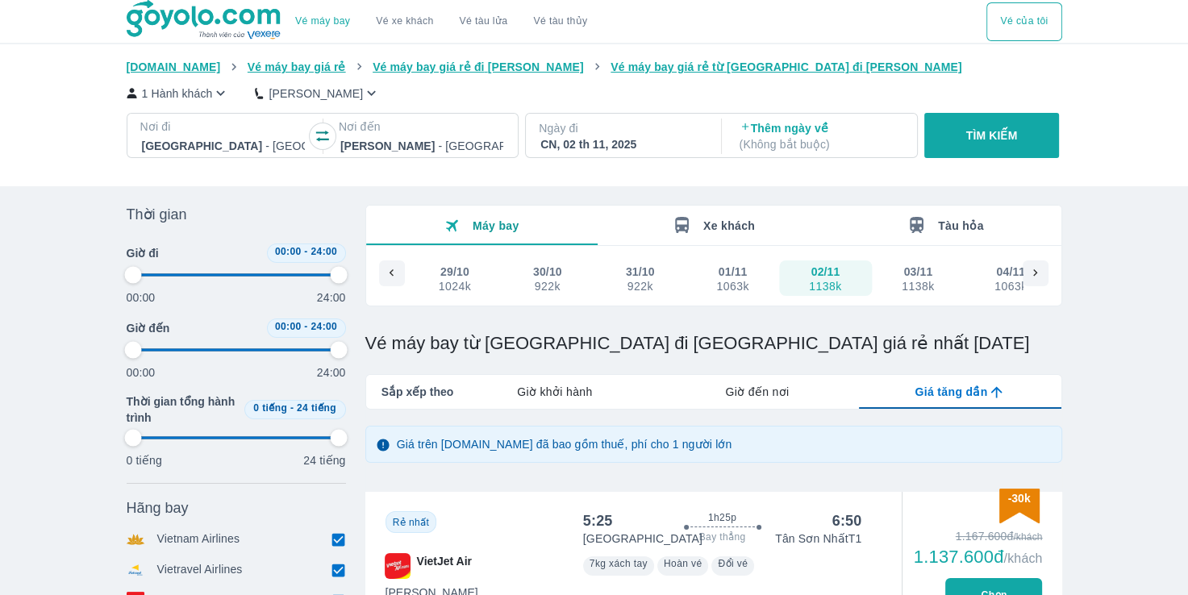
type input "97.9166666666667"
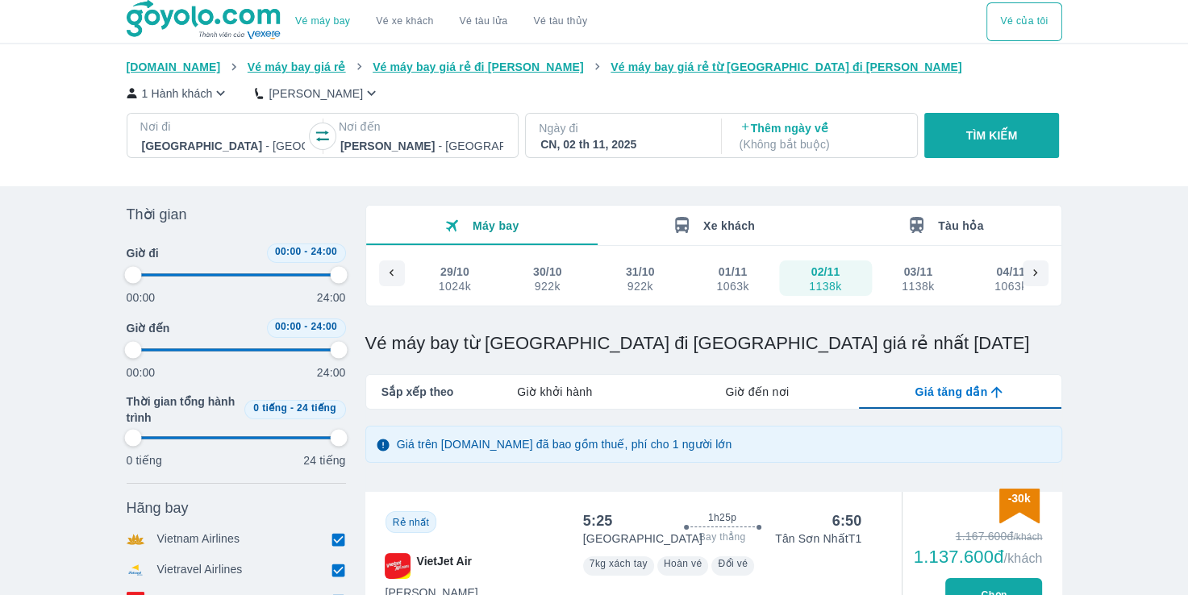
type input "97.9166666666667"
click at [319, 135] on icon "button" at bounding box center [322, 136] width 16 height 16
type input "97.9166666666667"
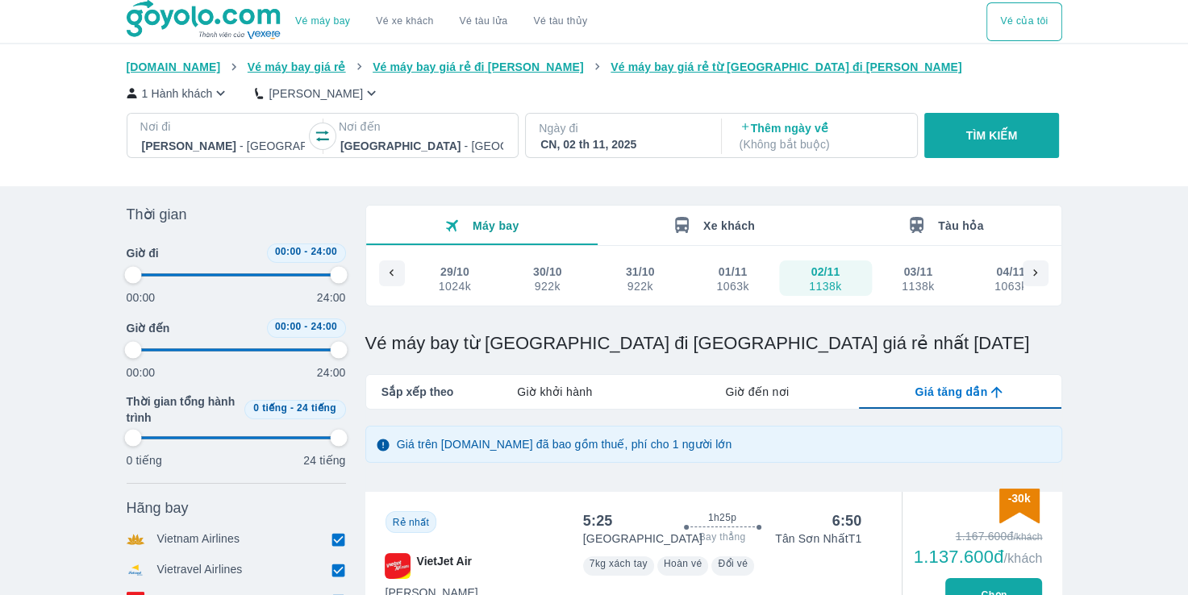
click at [585, 133] on p "Ngày đi" at bounding box center [622, 128] width 166 height 16
type input "97.9166666666667"
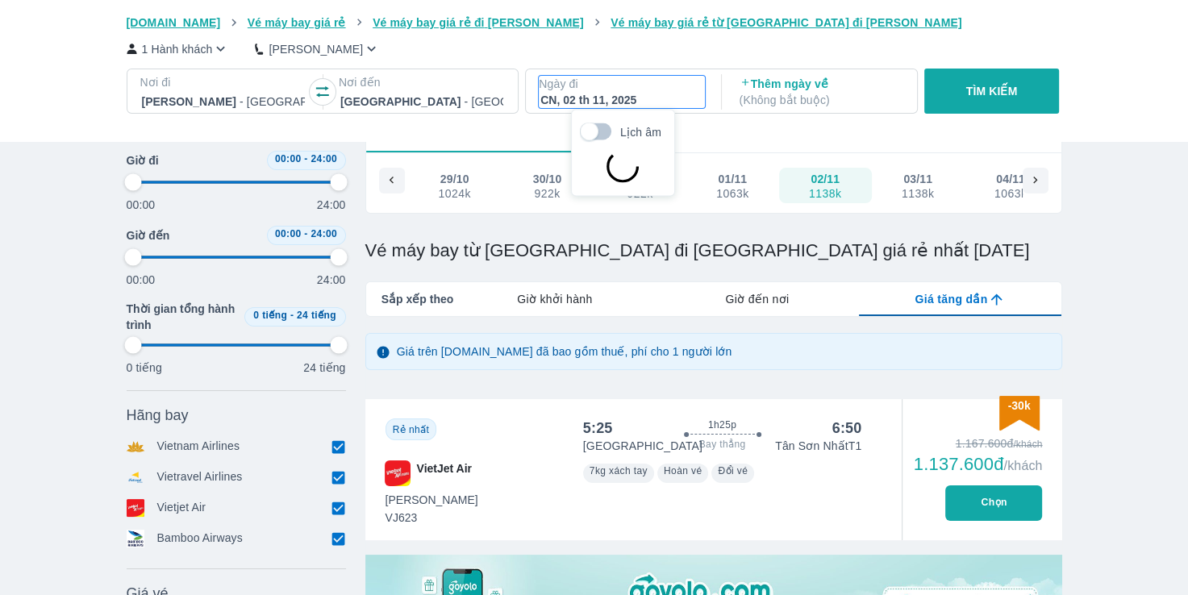
type input "97.9166666666667"
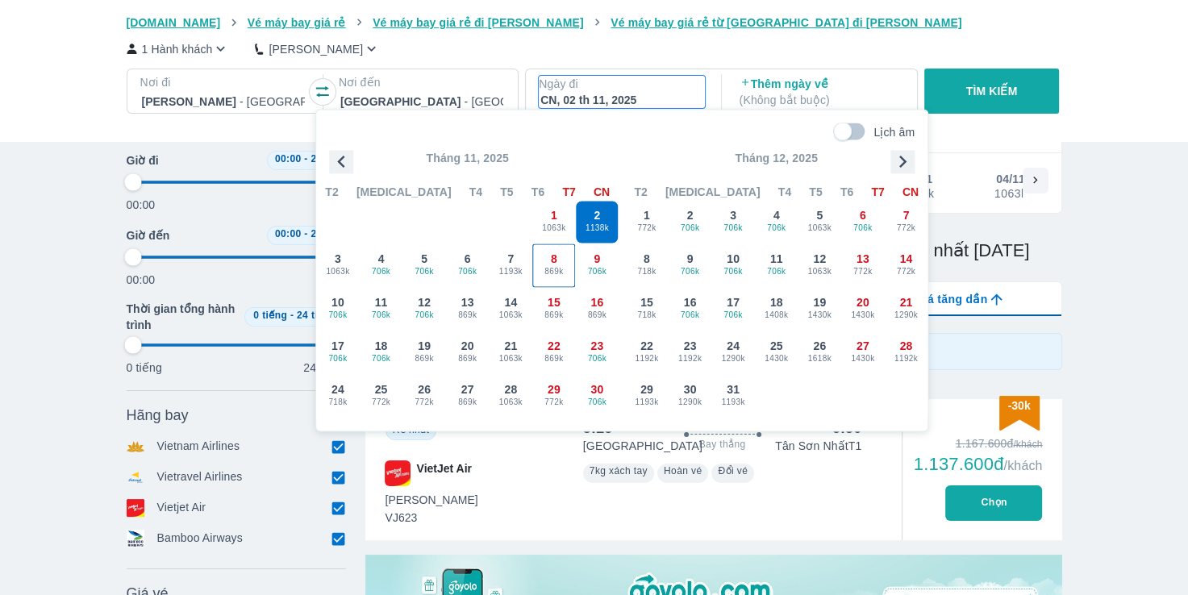
scroll to position [0, 0]
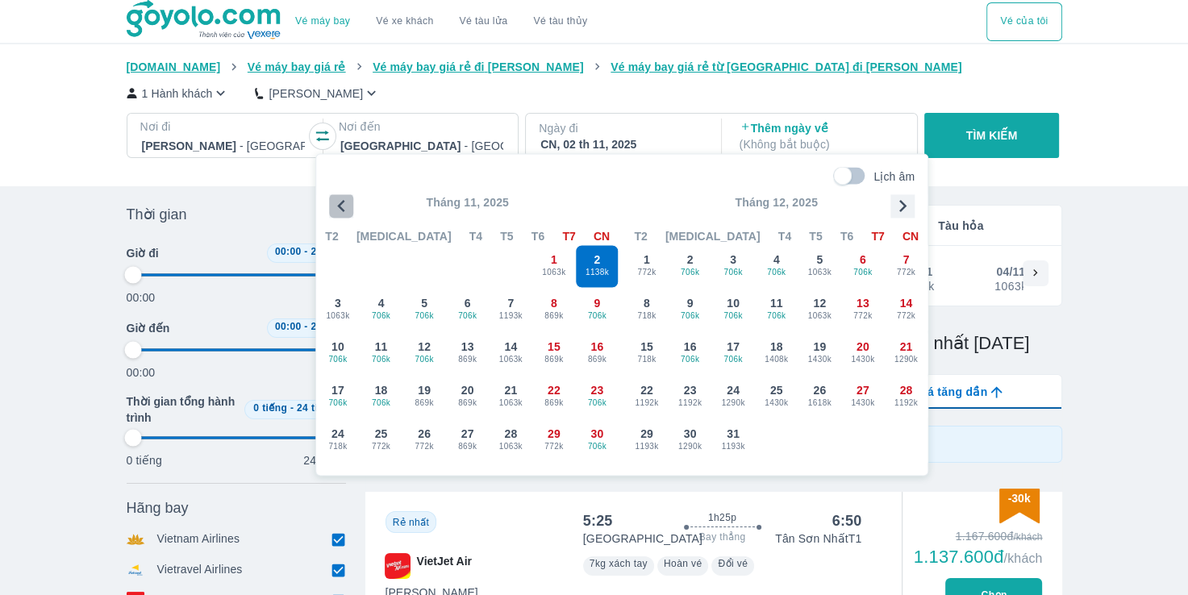
click at [334, 204] on icon "button" at bounding box center [341, 206] width 24 height 24
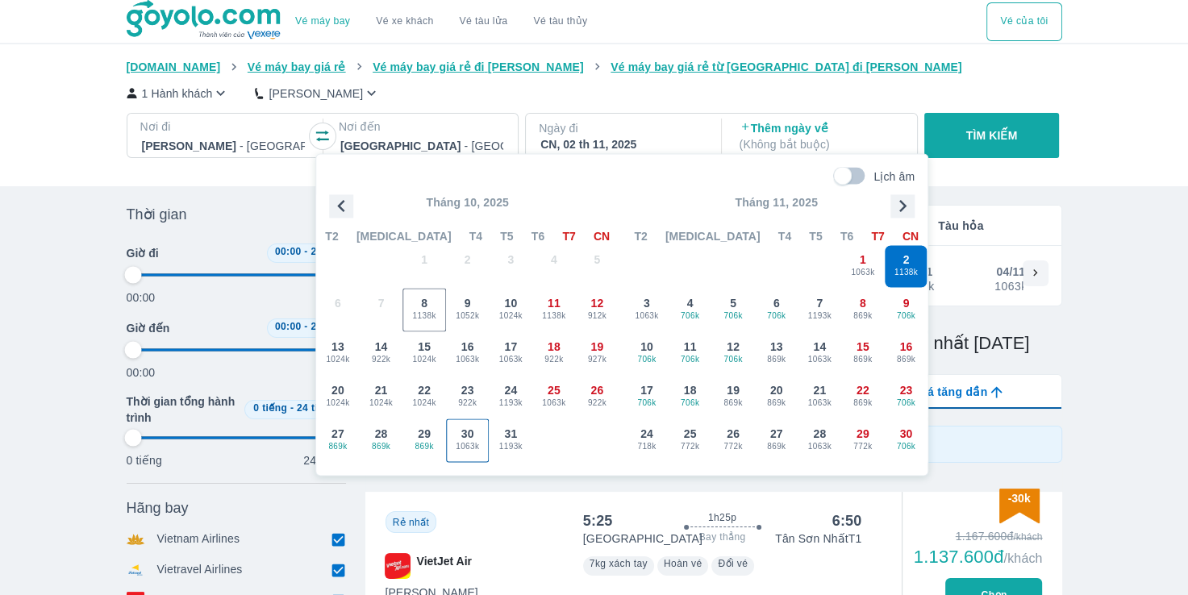
click at [470, 444] on span "1063k" at bounding box center [468, 446] width 42 height 13
type input "97.9166666666667"
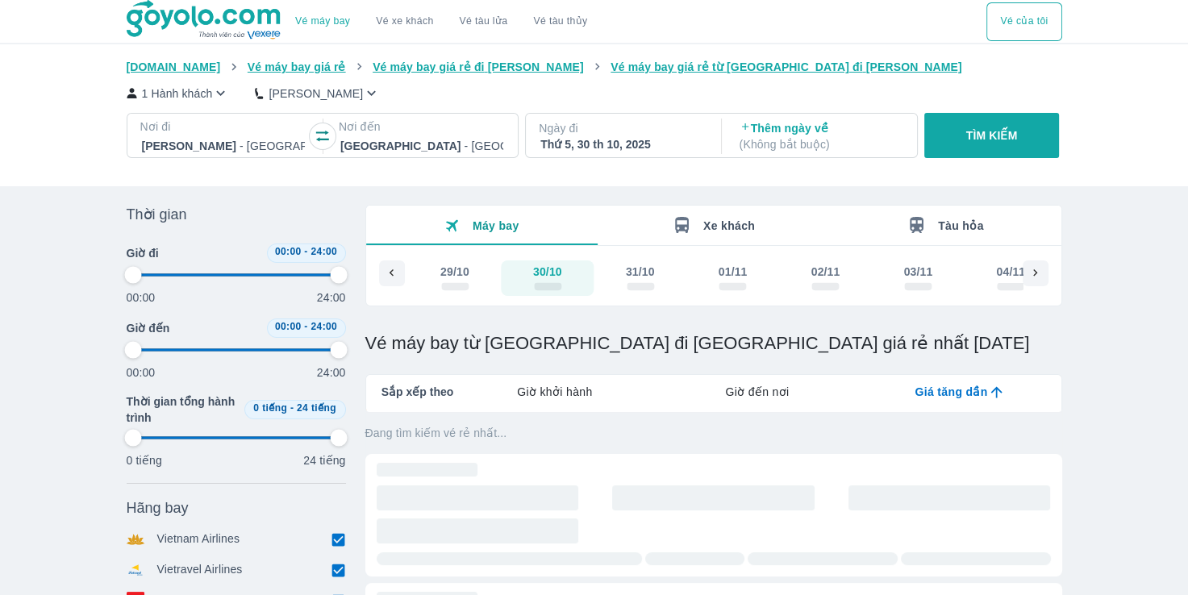
type input "97.9166666666667"
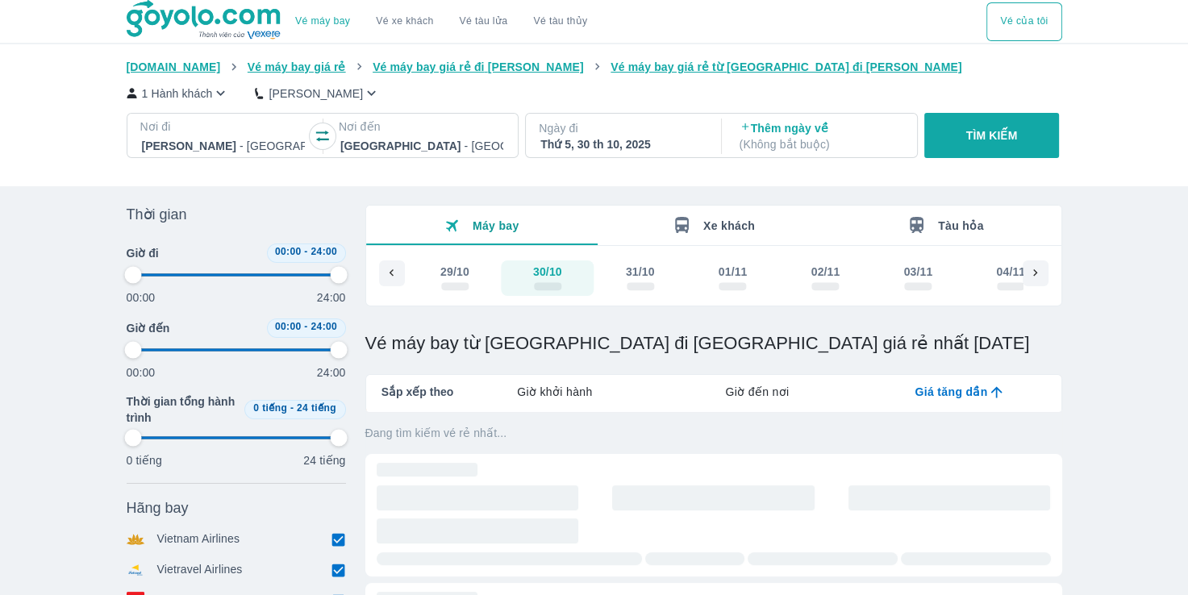
type input "97.9166666666667"
checkbox input "false"
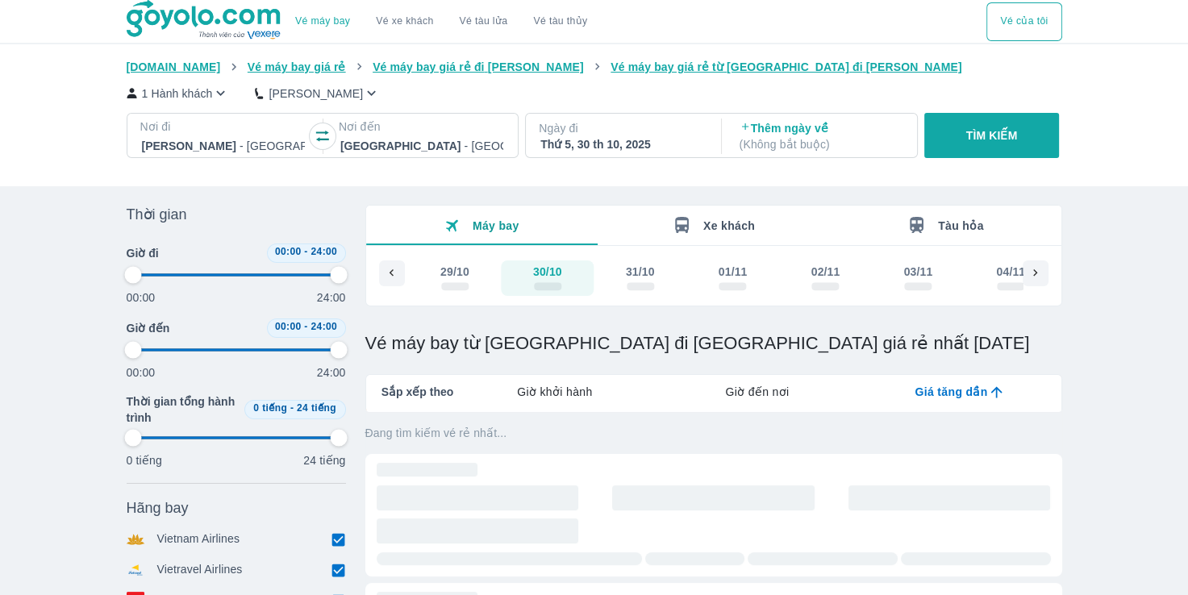
type input "97.9166666666667"
checkbox input "true"
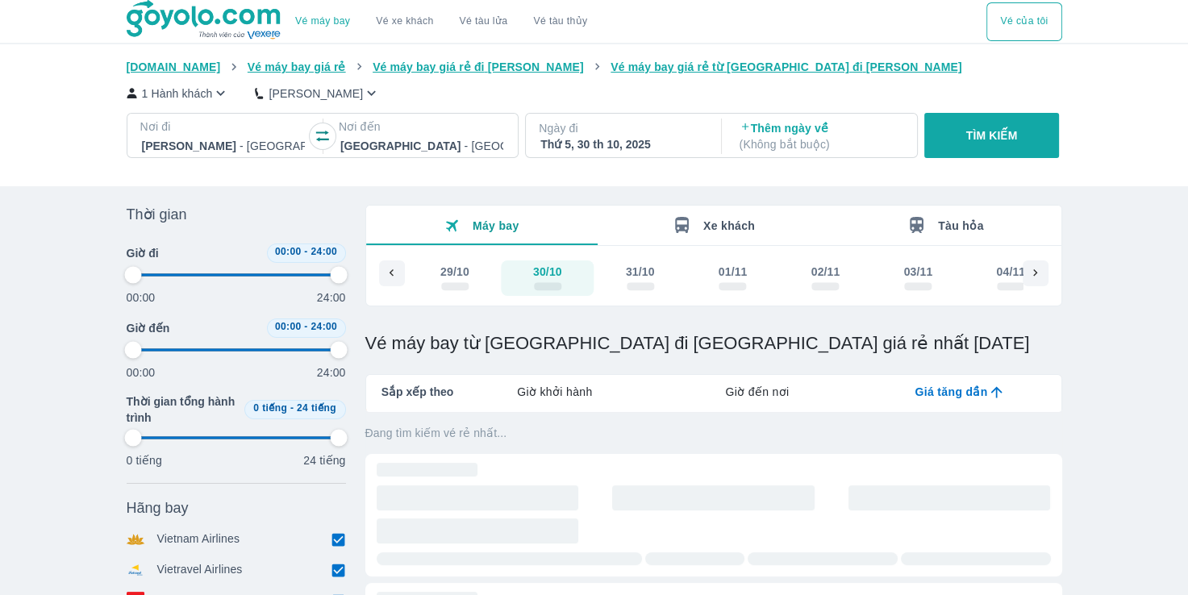
checkbox input "true"
click at [815, 129] on p "Thêm ngày về ( Không bắt buộc )" at bounding box center [820, 136] width 163 height 32
type input "97.9166666666667"
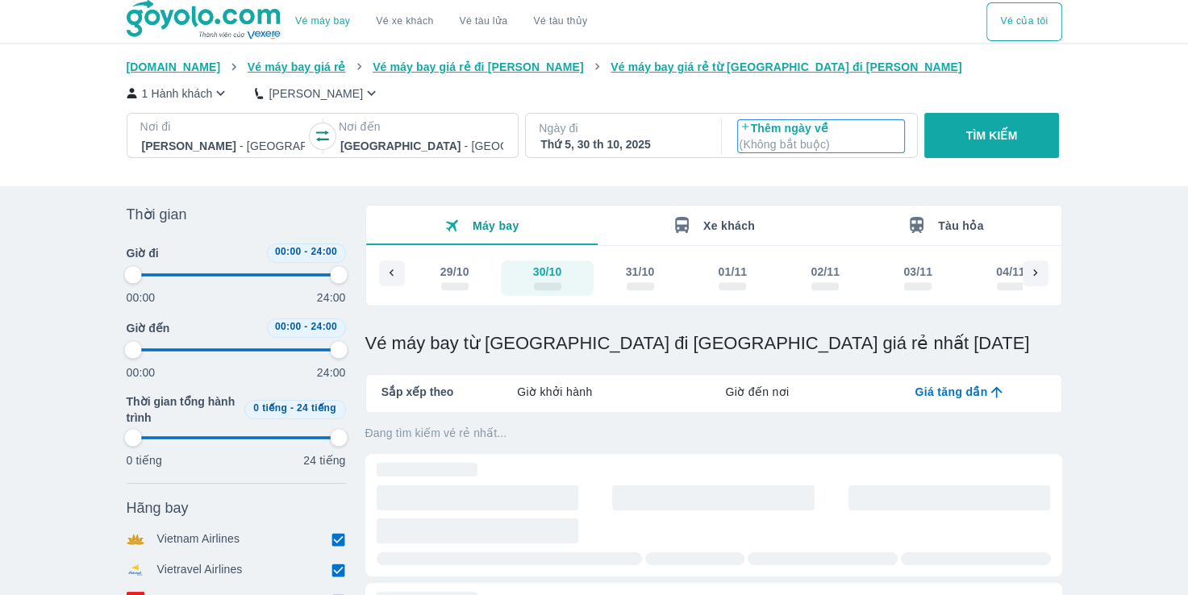
type input "97.9166666666667"
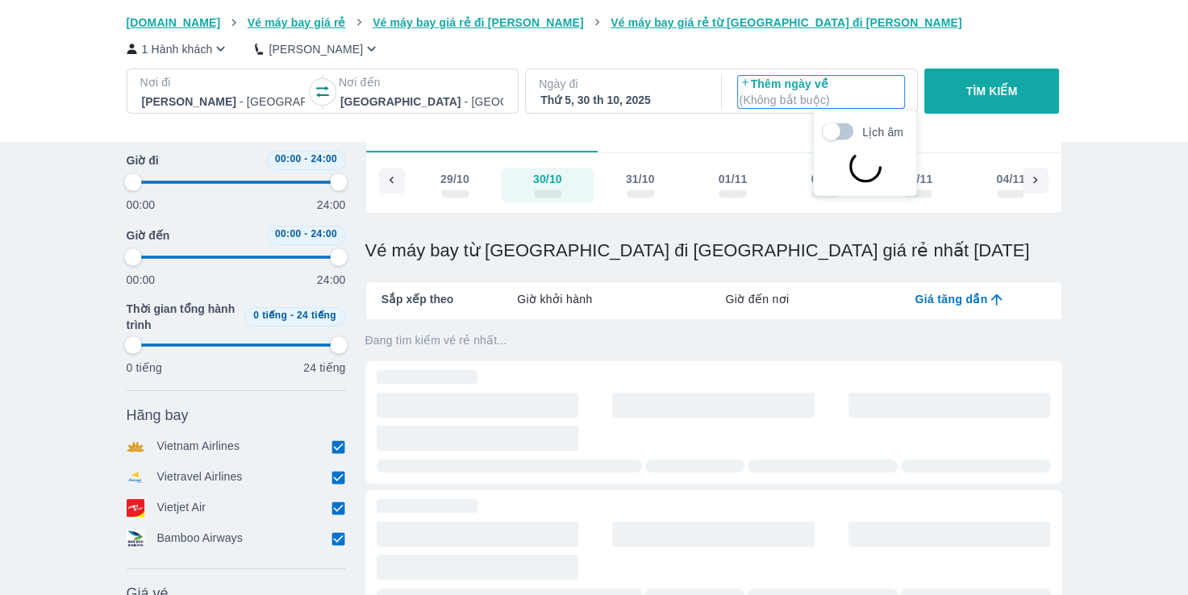
type input "97.9166666666667"
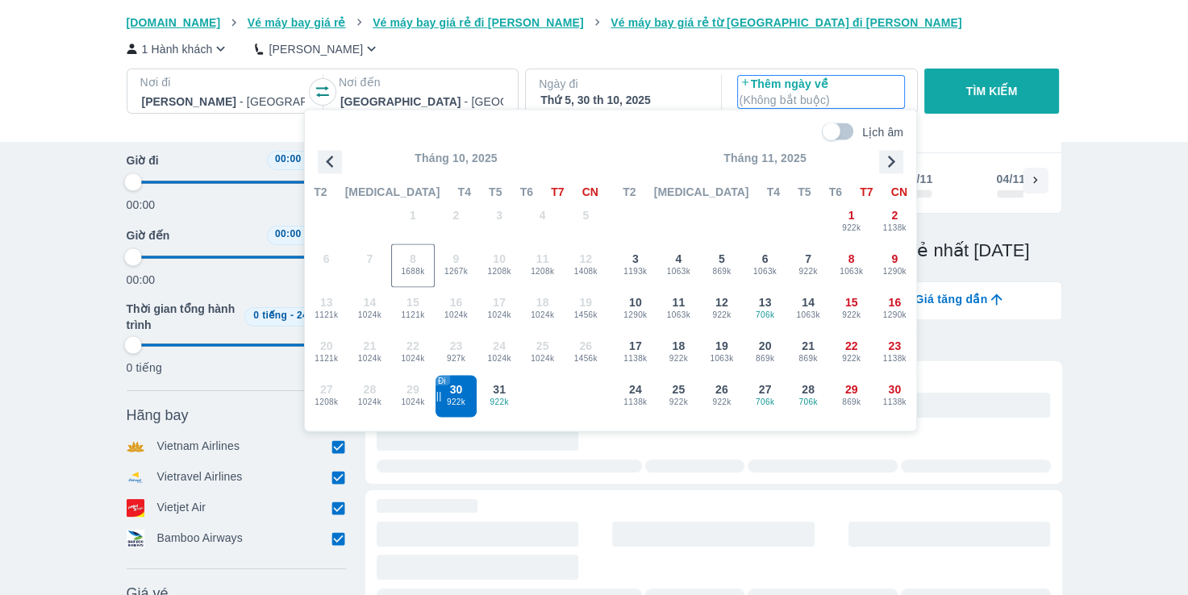
type input "97.9166666666667"
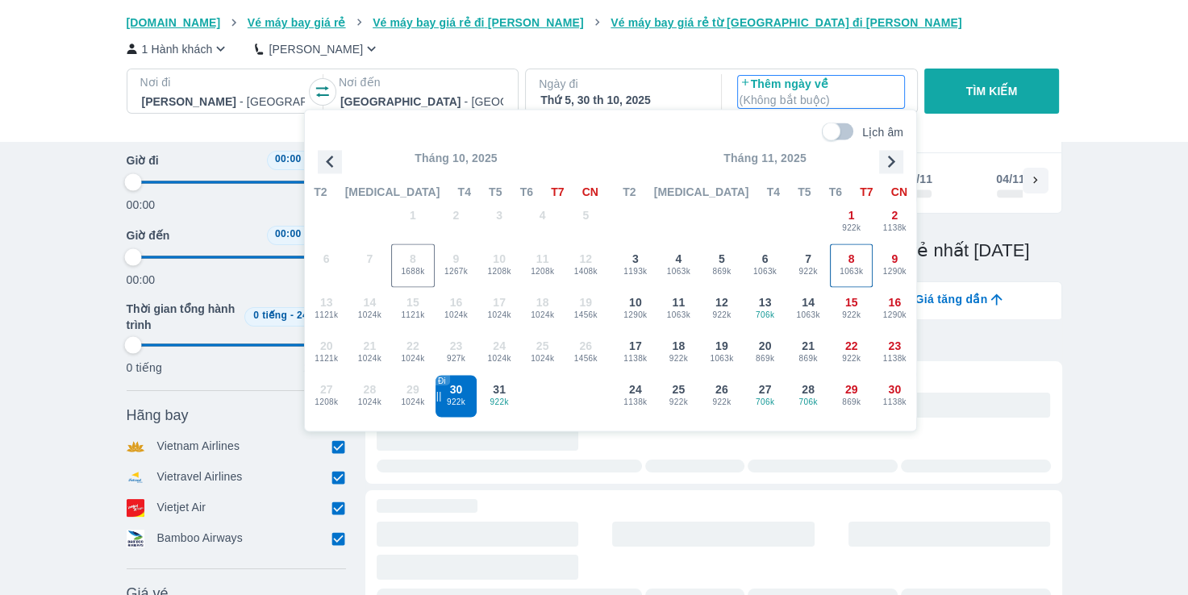
type input "97.9166666666667"
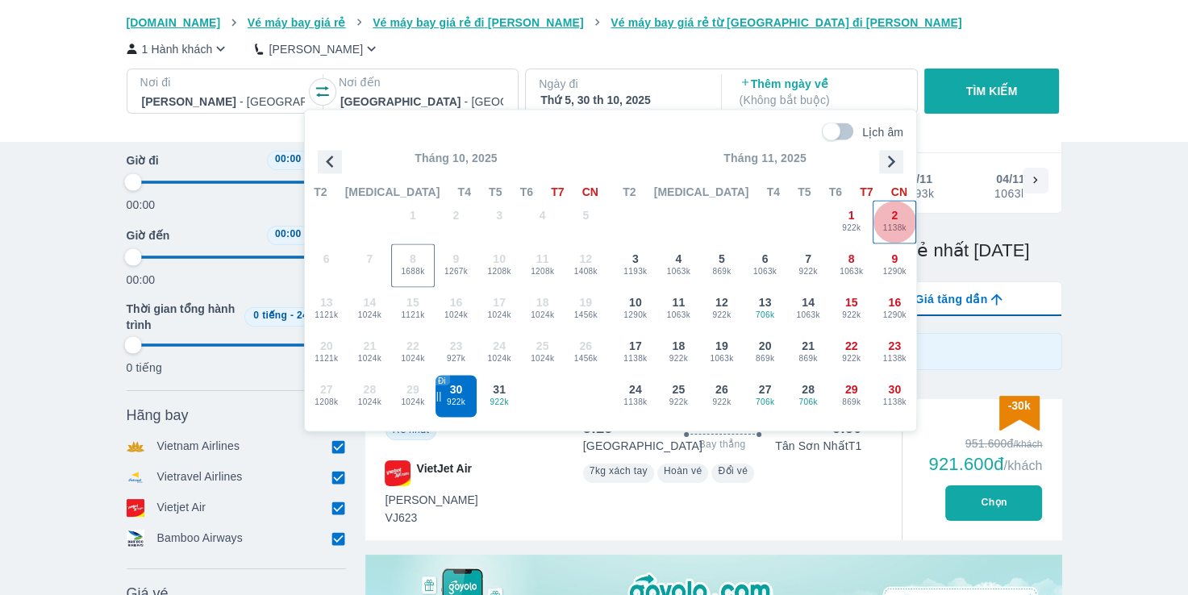
click at [884, 225] on span "1138k" at bounding box center [894, 228] width 42 height 13
type input "97.9166666666667"
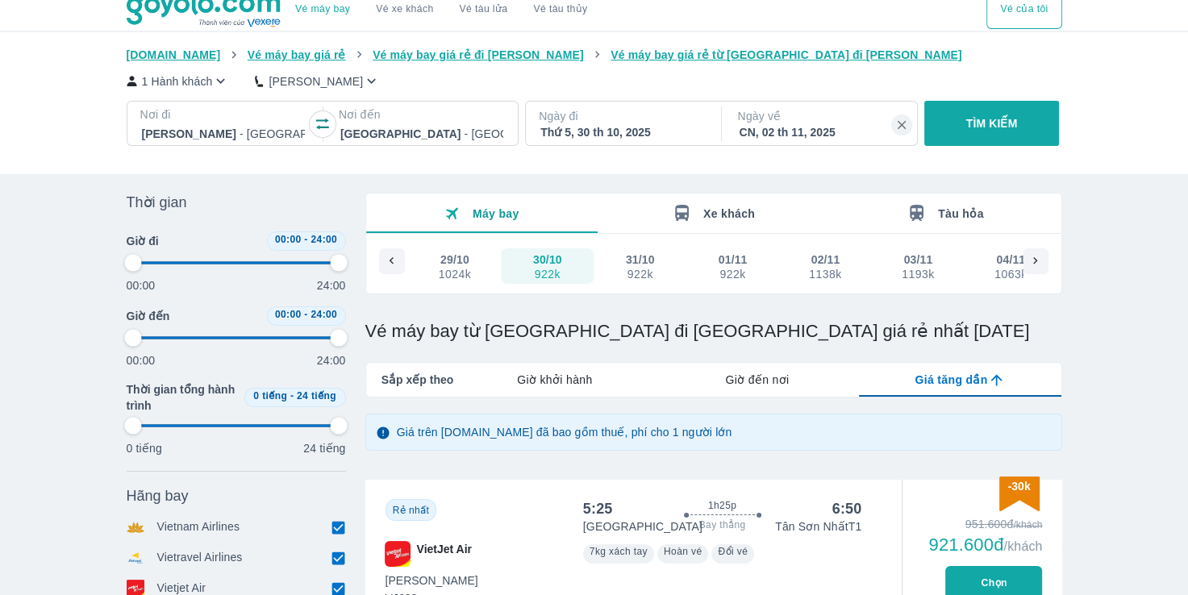
scroll to position [0, 0]
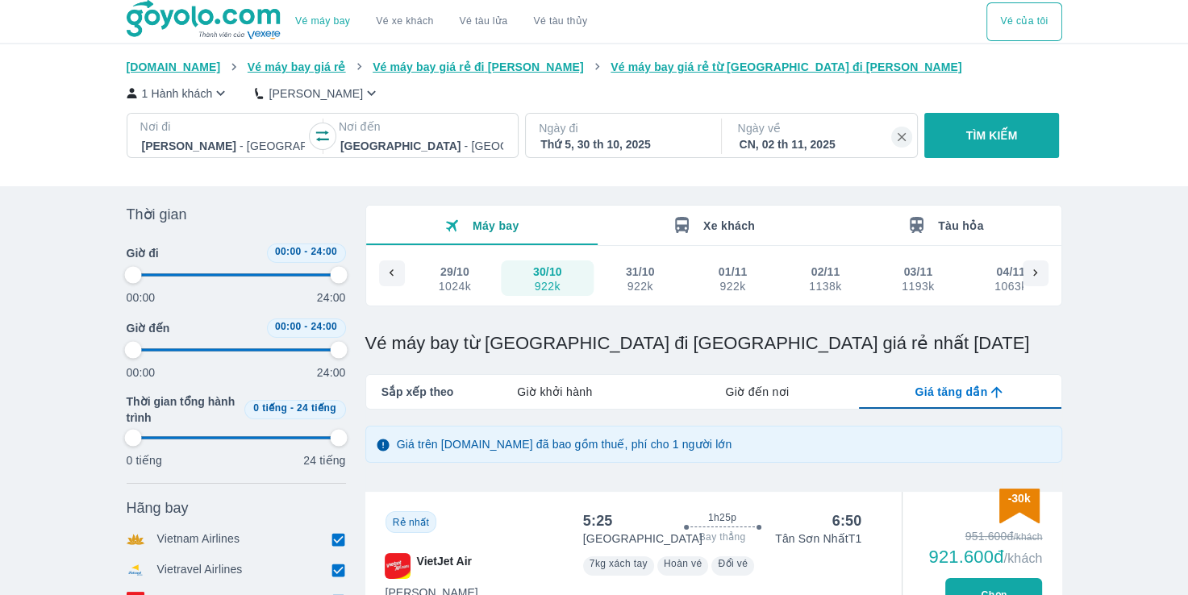
click at [976, 156] on button "TÌM KIẾM" at bounding box center [991, 135] width 135 height 45
type input "97.9166666666667"
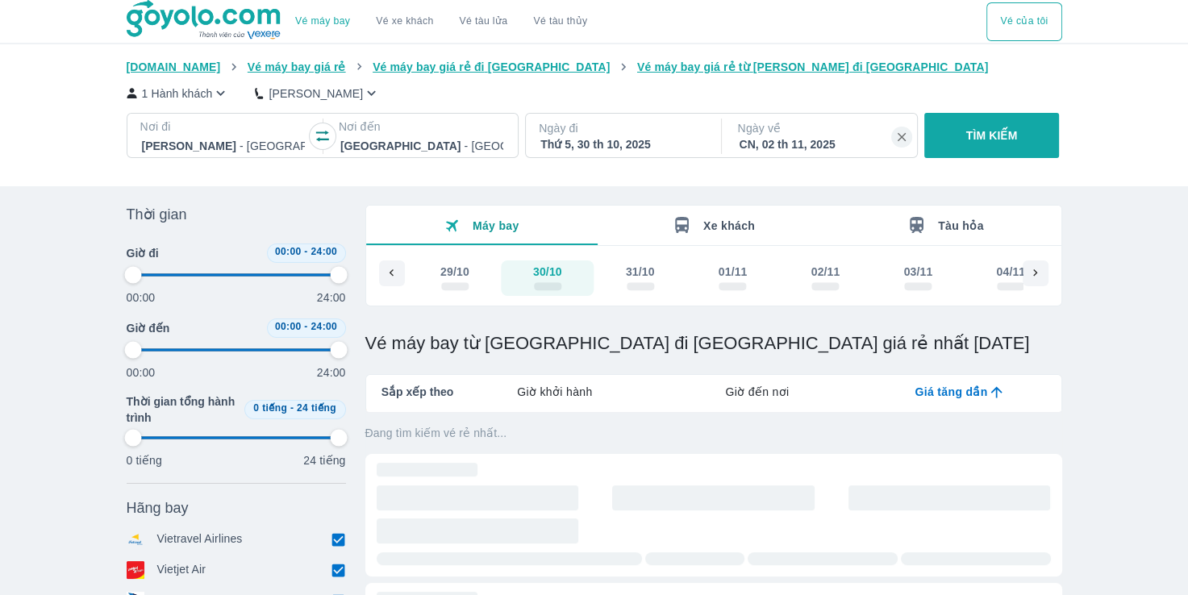
type input "97.9166666666667"
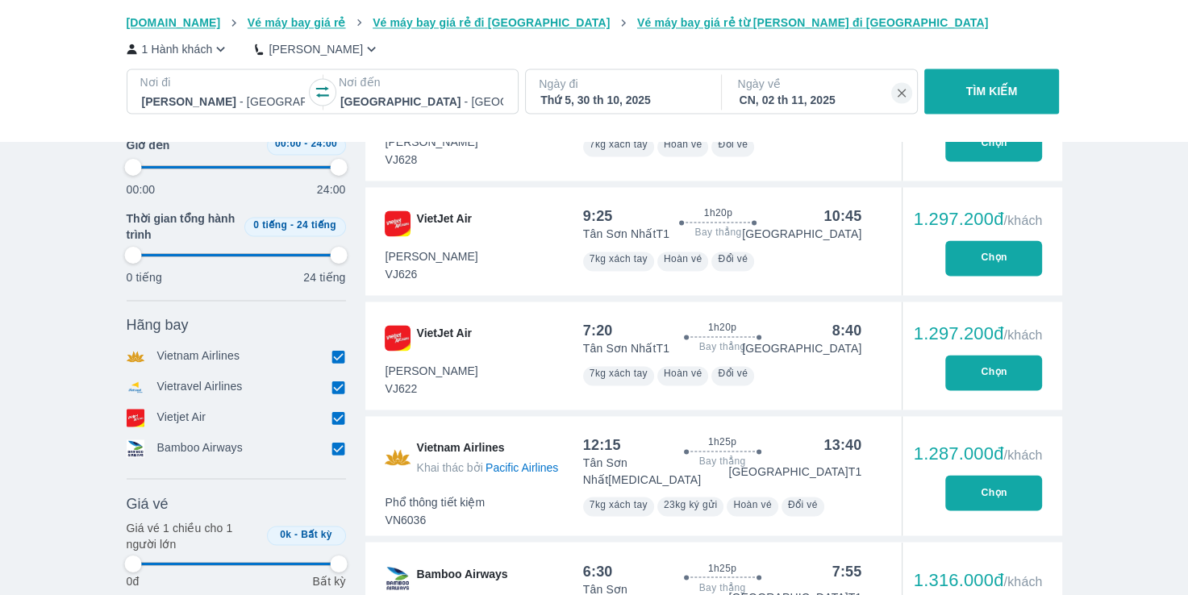
scroll to position [2580, 0]
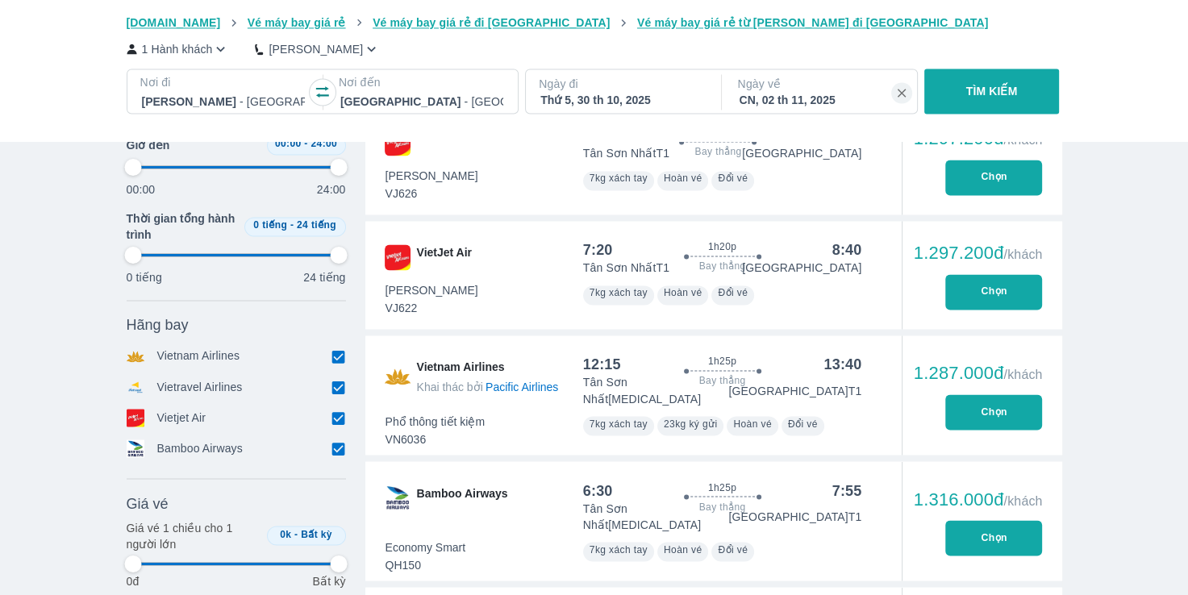
click at [993, 520] on button "Chọn" at bounding box center [993, 537] width 97 height 35
